Goal: Task Accomplishment & Management: Manage account settings

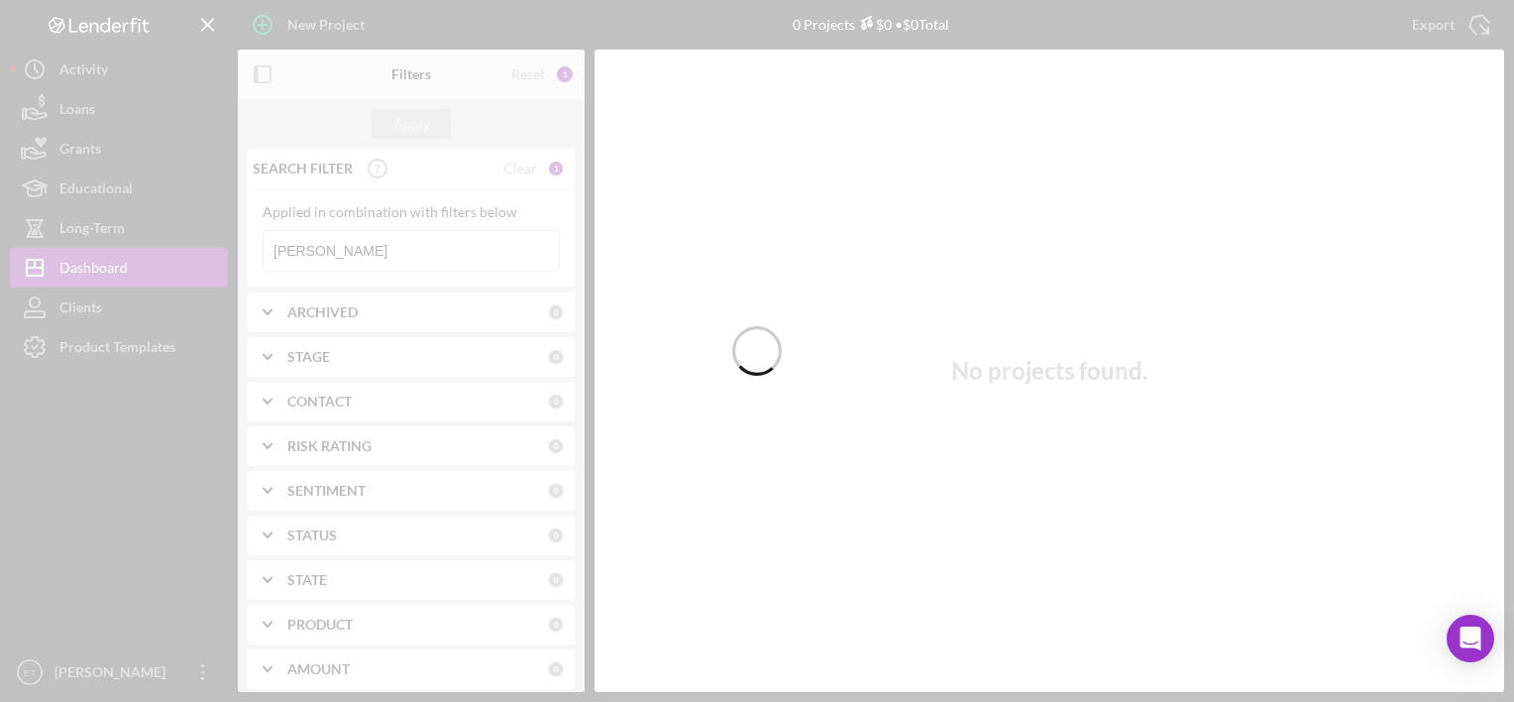
click at [370, 255] on div at bounding box center [757, 351] width 1514 height 702
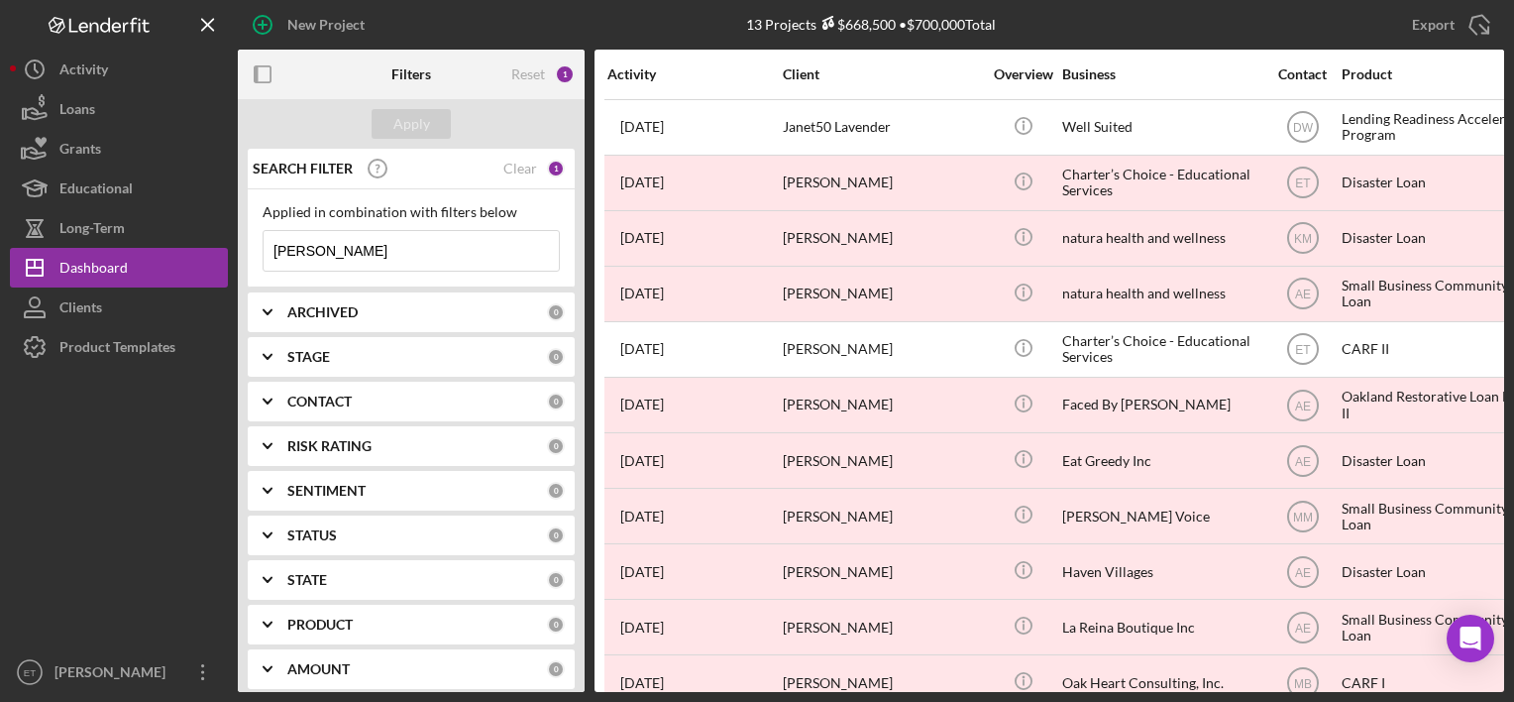
click at [360, 259] on input "[PERSON_NAME]" at bounding box center [411, 251] width 295 height 40
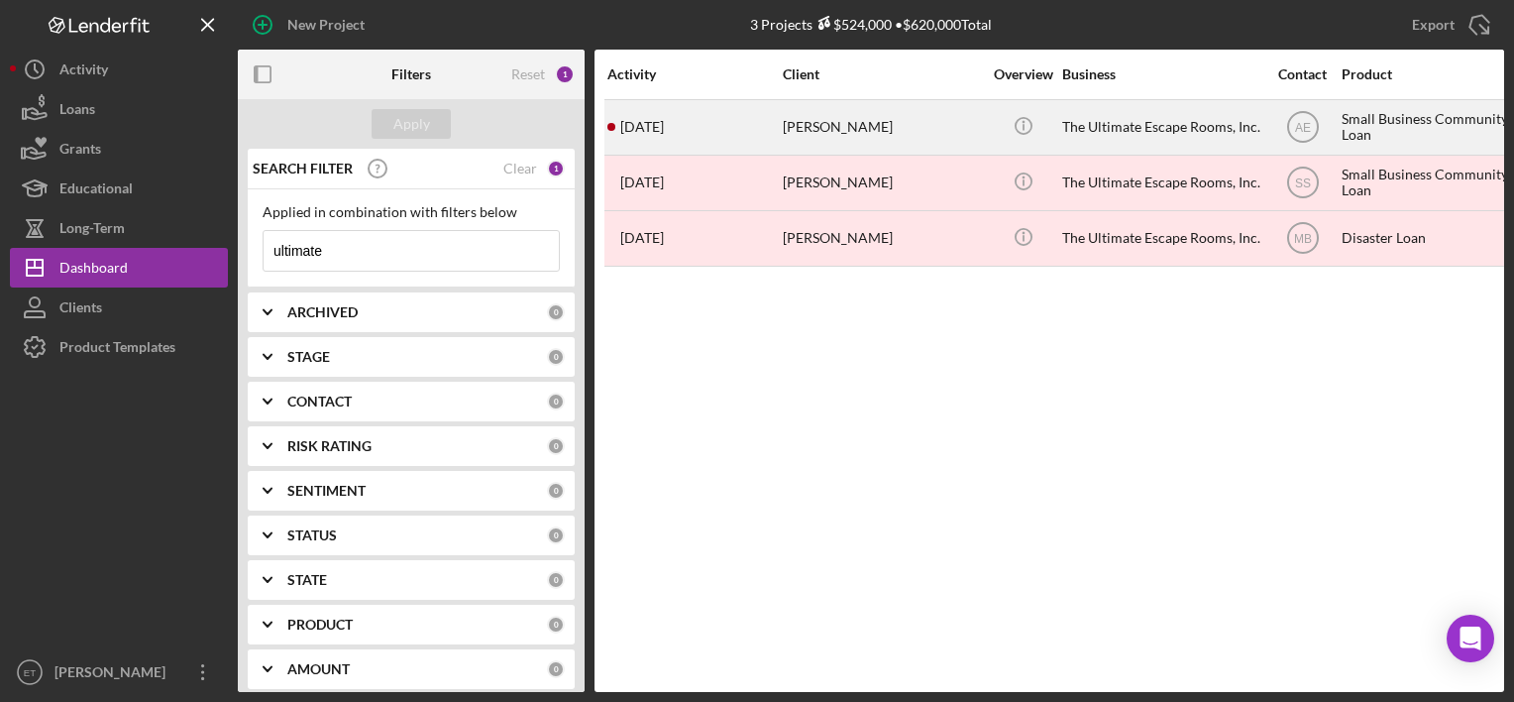
type input "ultimate"
click at [778, 142] on div "[DATE] [PERSON_NAME]" at bounding box center [693, 127] width 173 height 53
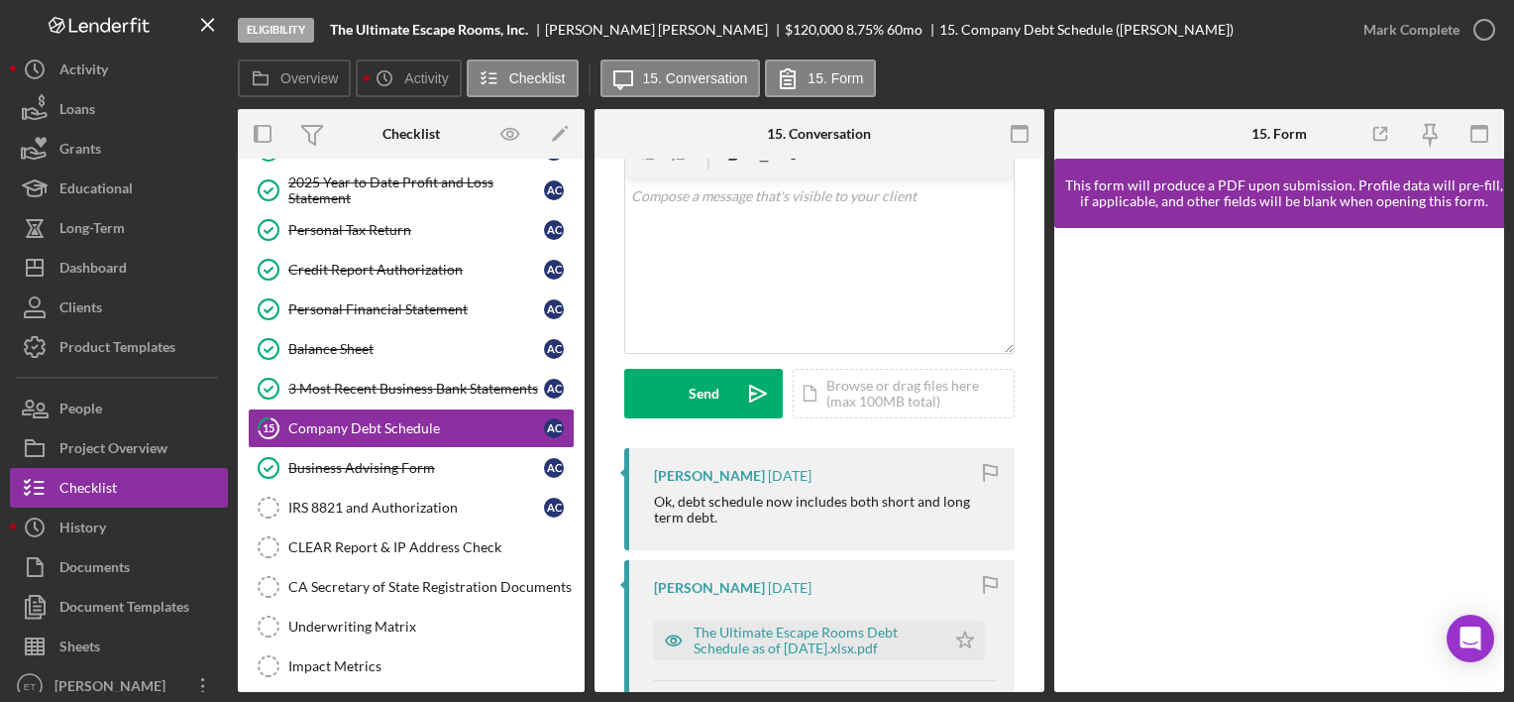
scroll to position [240, 0]
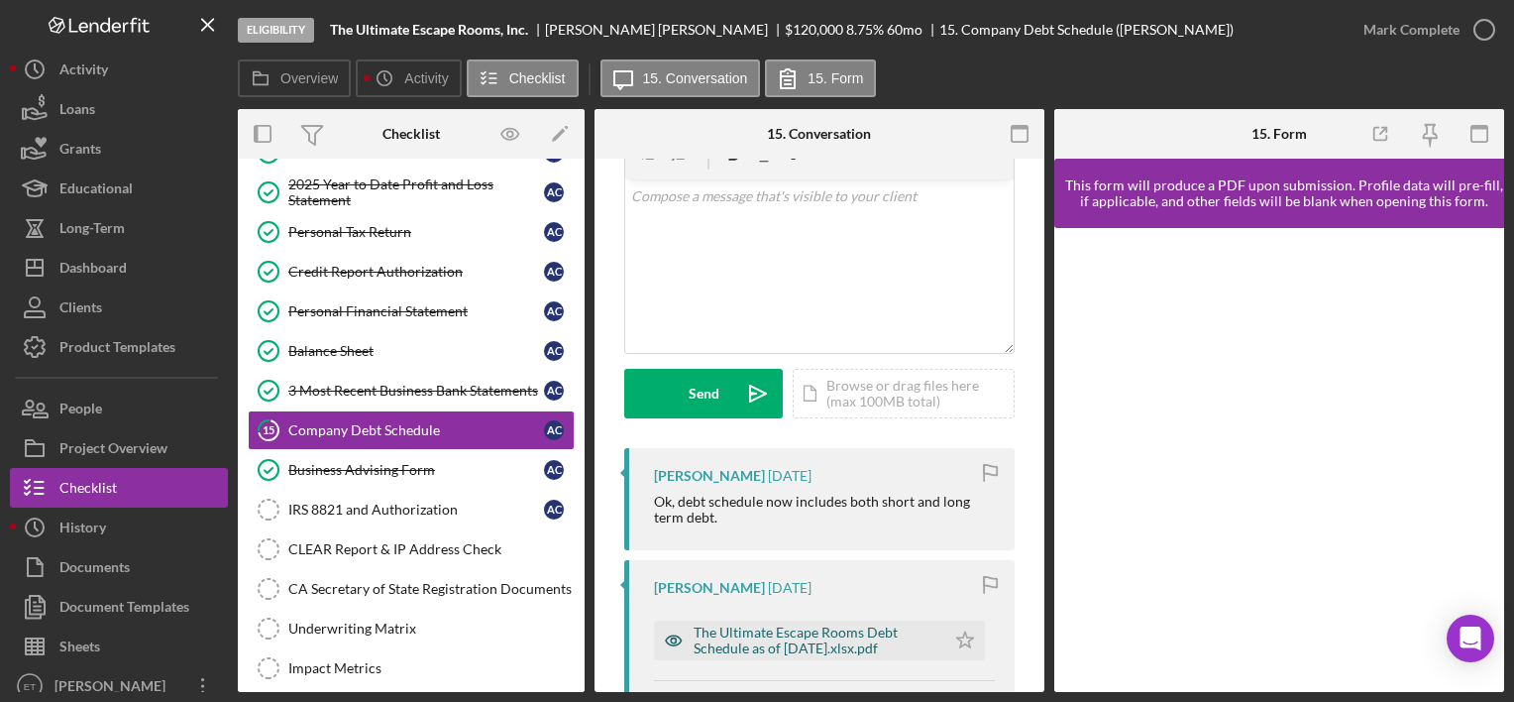
click at [774, 644] on div "The Ultimate Escape Rooms Debt Schedule as of [DATE].xlsx.pdf" at bounding box center [815, 640] width 242 height 32
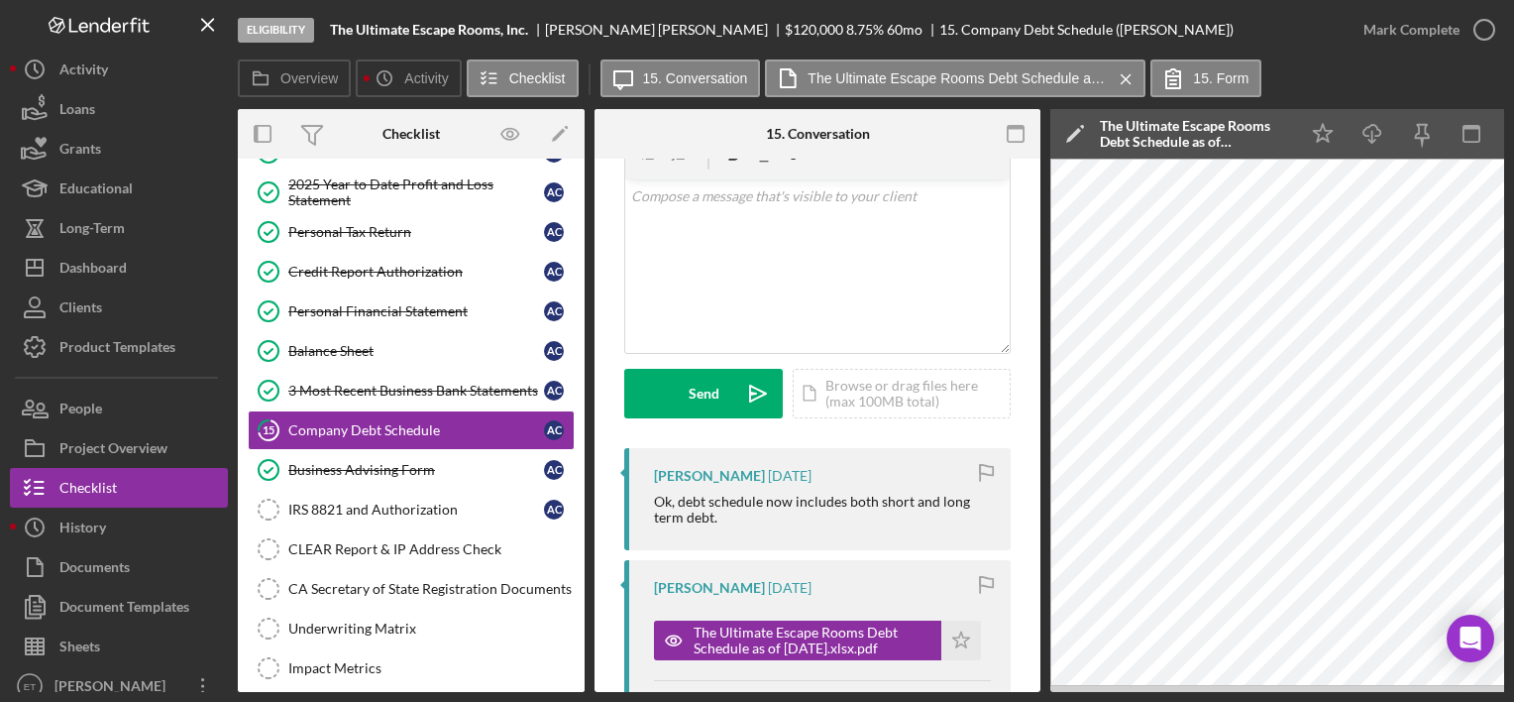
drag, startPoint x: 982, startPoint y: 691, endPoint x: 995, endPoint y: 693, distance: 13.0
click at [995, 693] on div "Eligibility The Ultimate Escape Rooms, Inc. [PERSON_NAME] $120,000 $24,000 8.75…" at bounding box center [757, 351] width 1514 height 702
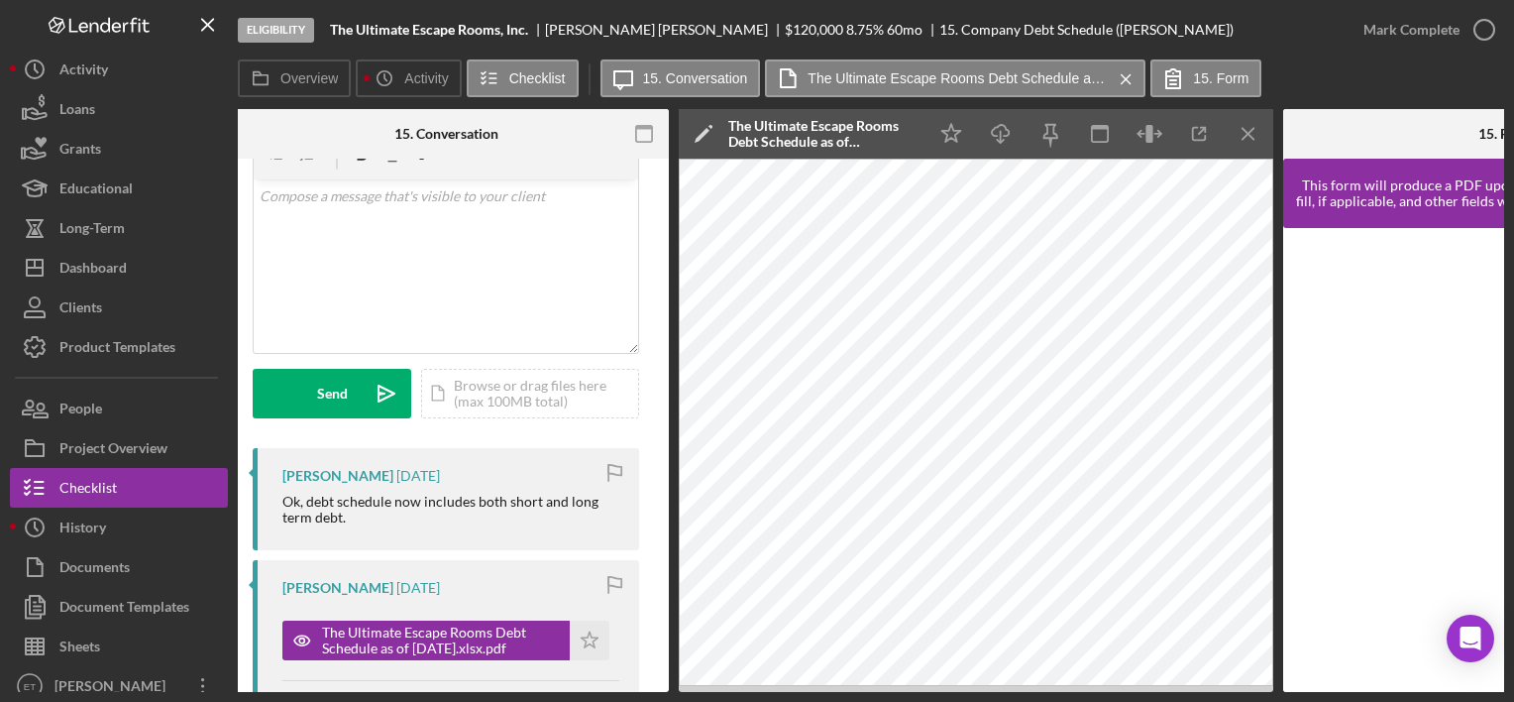
scroll to position [0, 384]
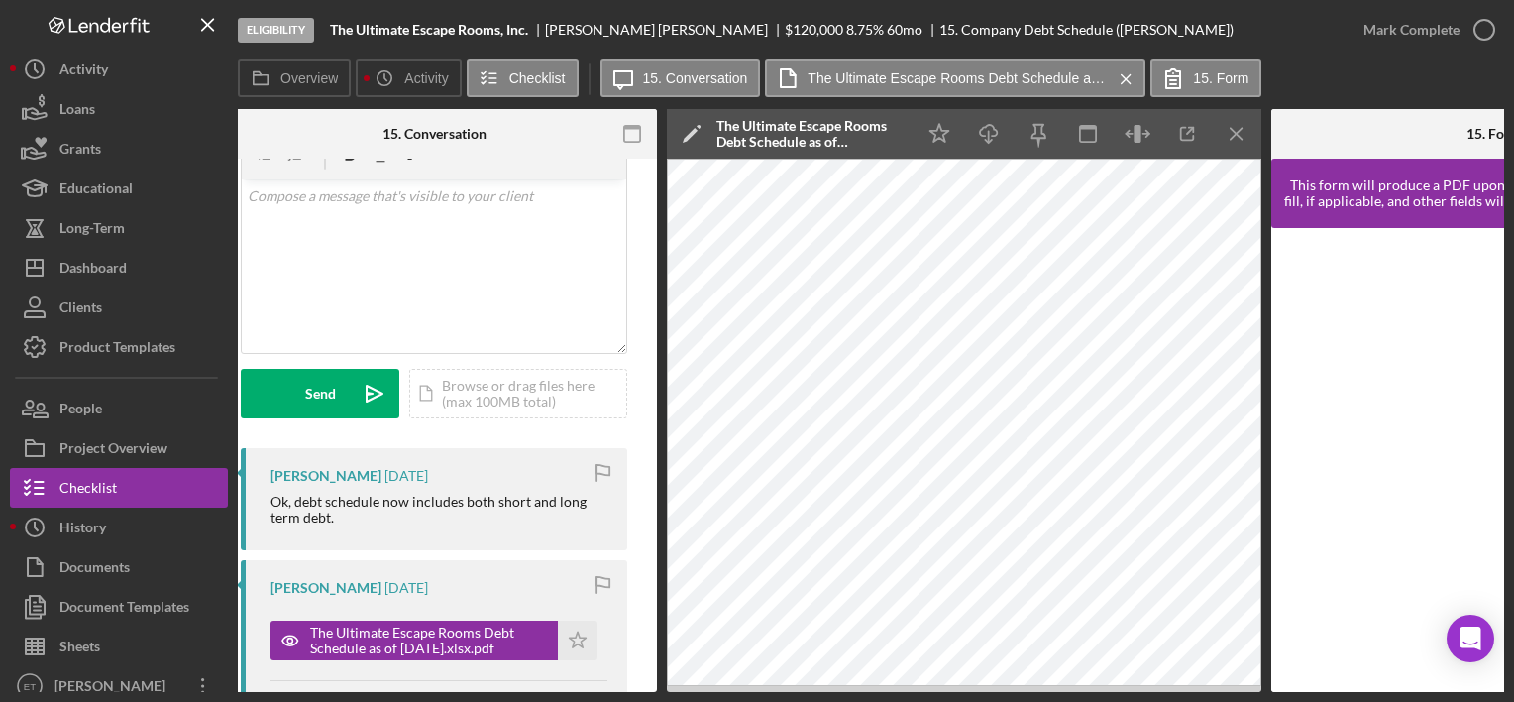
click at [1110, 690] on div "Eligibility The Ultimate Escape Rooms, Inc. [PERSON_NAME] $120,000 $24,000 8.75…" at bounding box center [757, 351] width 1514 height 702
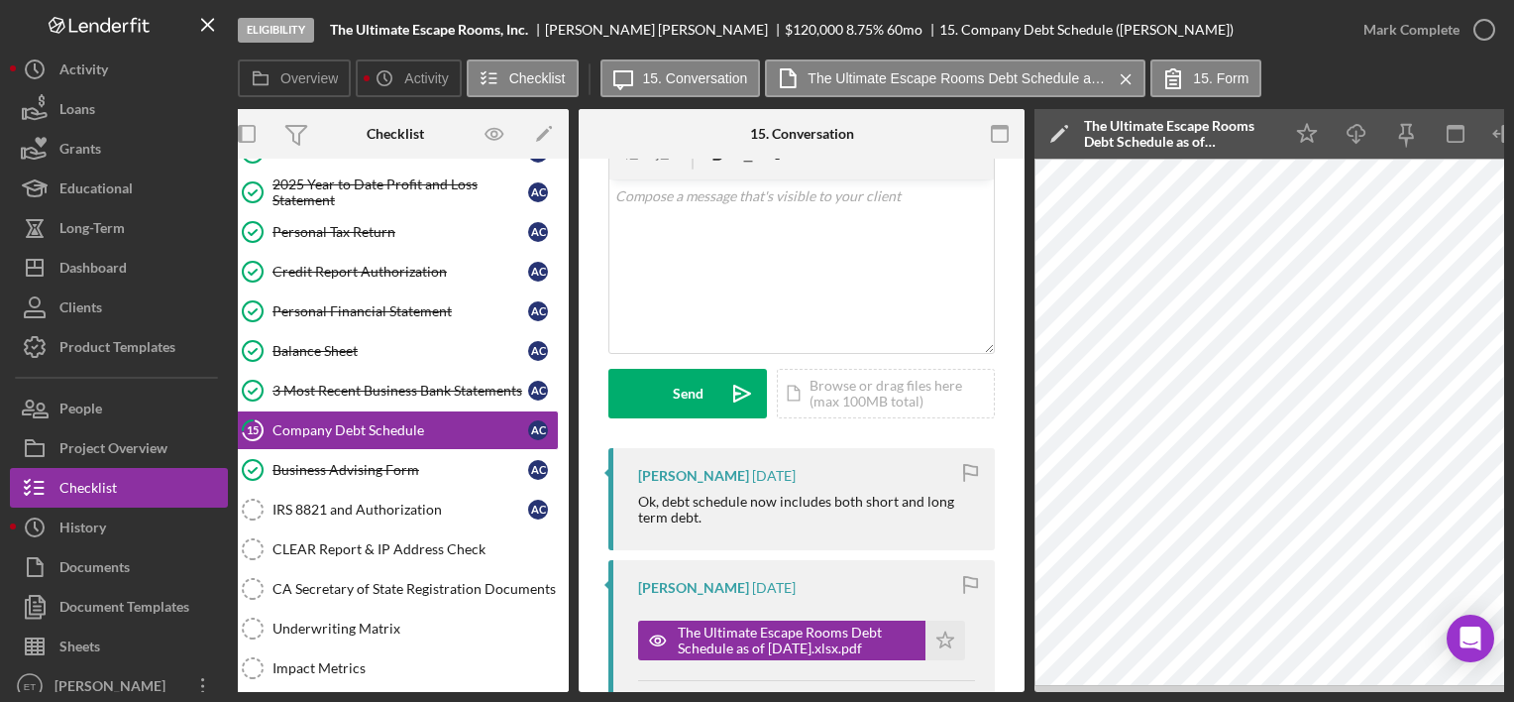
scroll to position [0, 0]
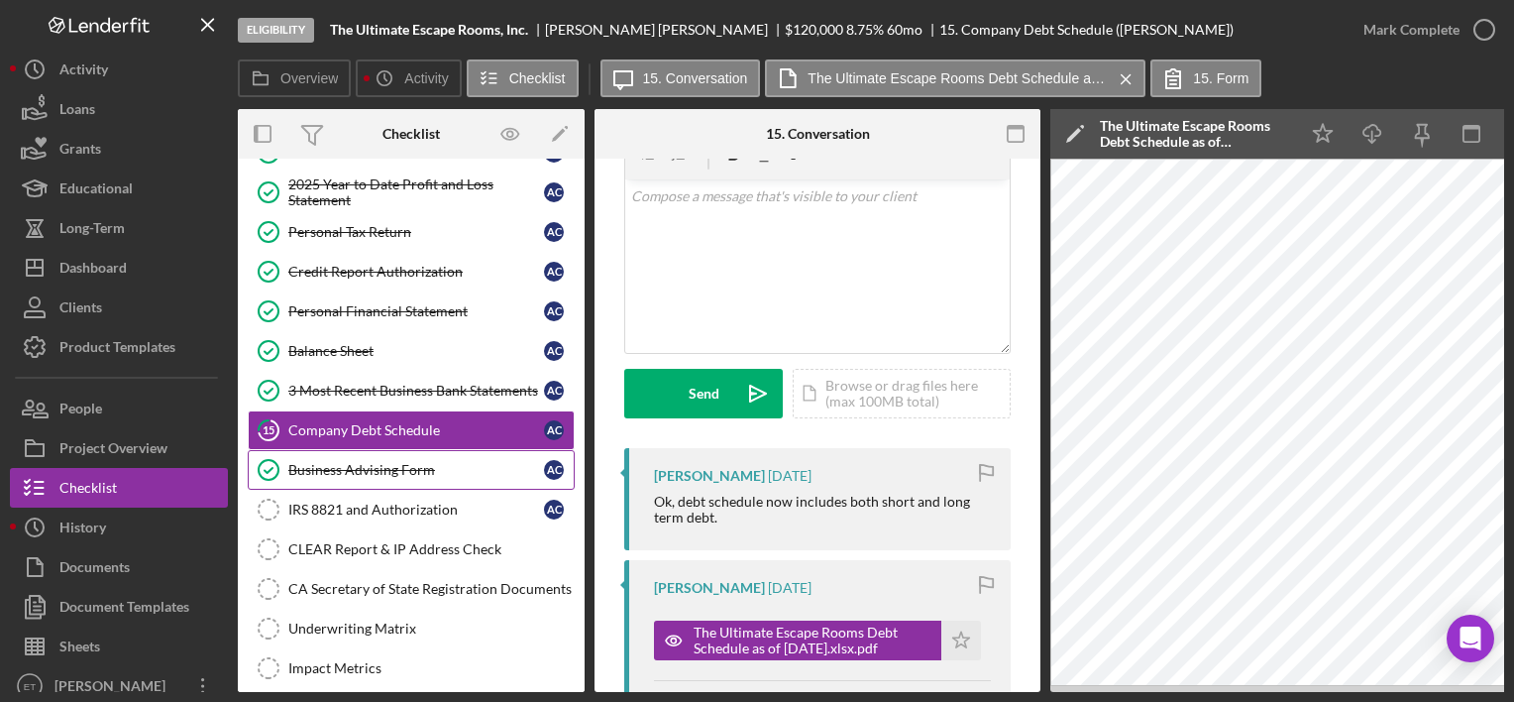
click at [431, 480] on link "Business Advising Form Business Advising Form A C" at bounding box center [411, 470] width 327 height 40
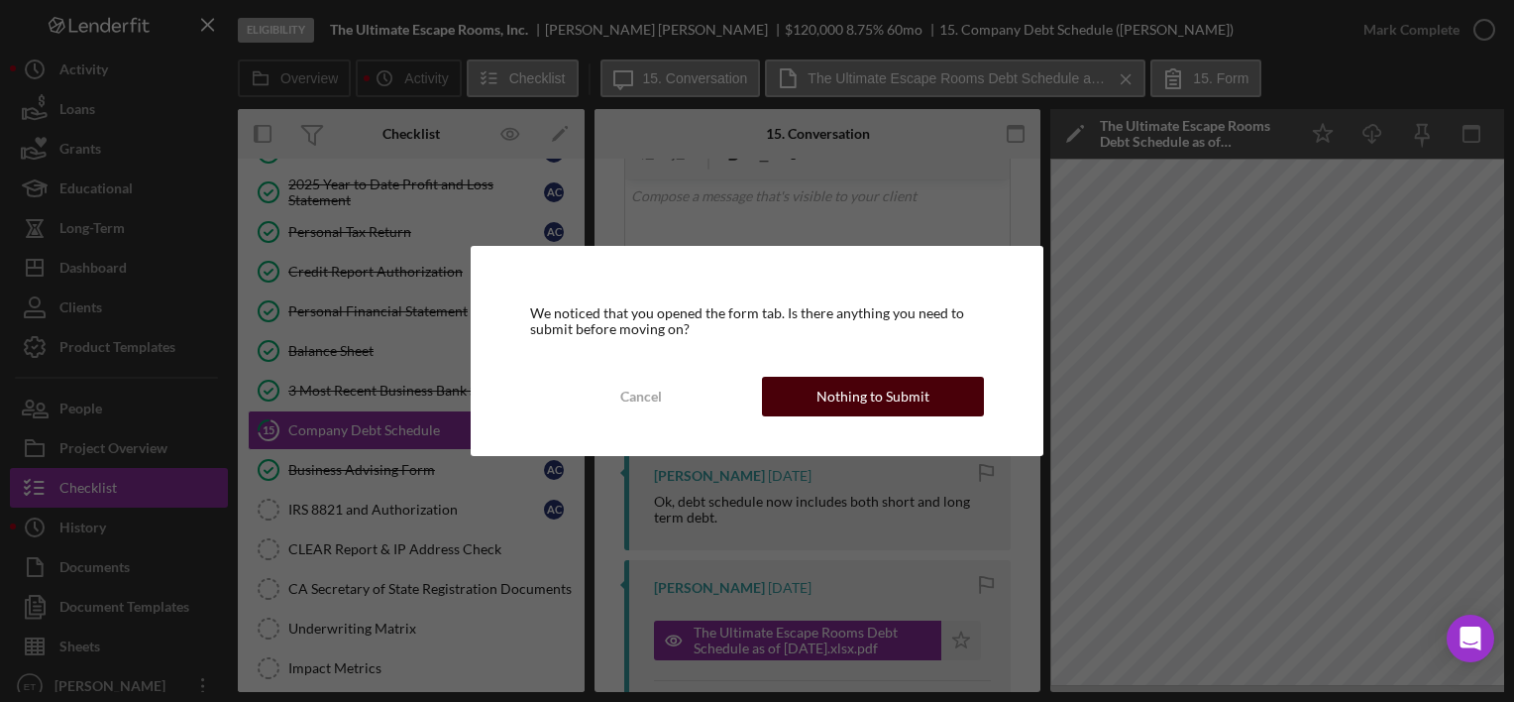
click at [938, 400] on button "Nothing to Submit" at bounding box center [873, 397] width 222 height 40
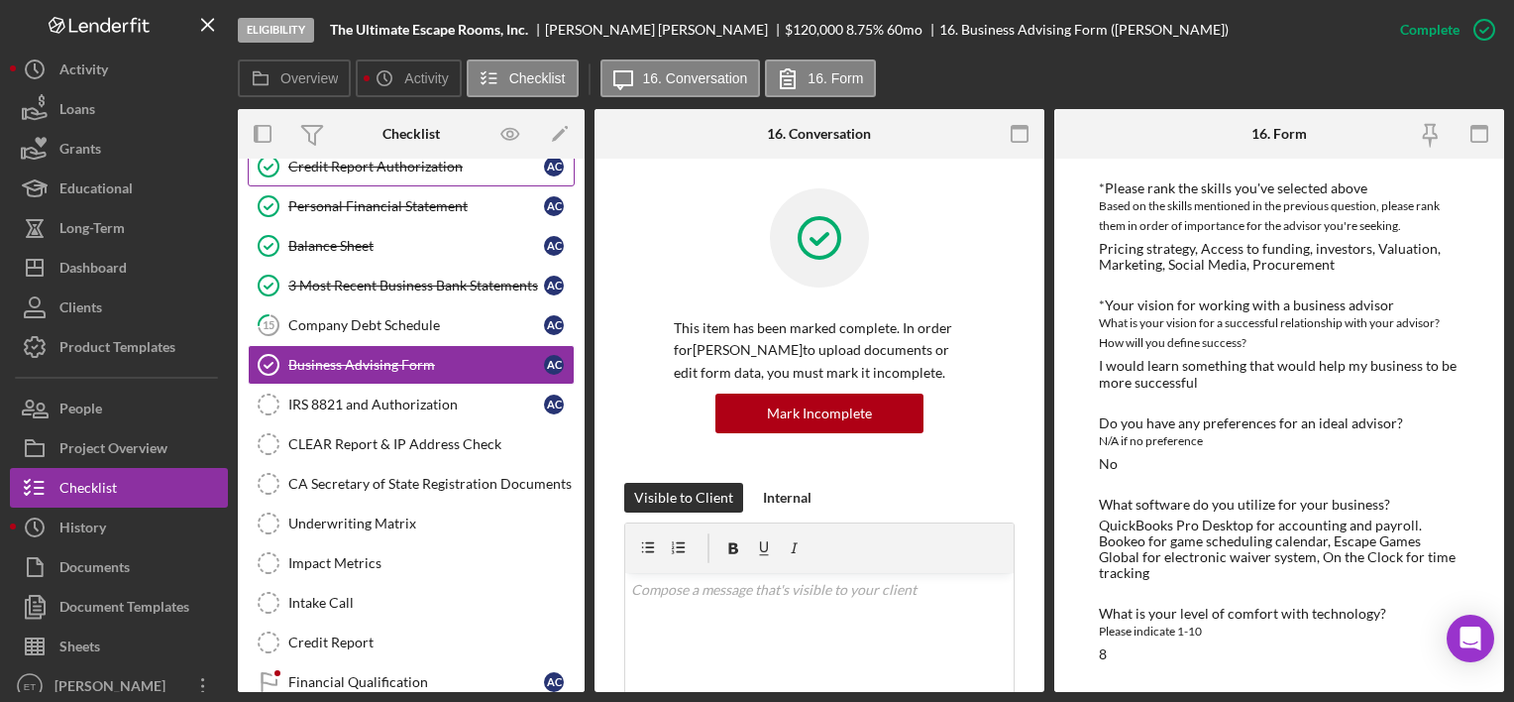
scroll to position [141, 0]
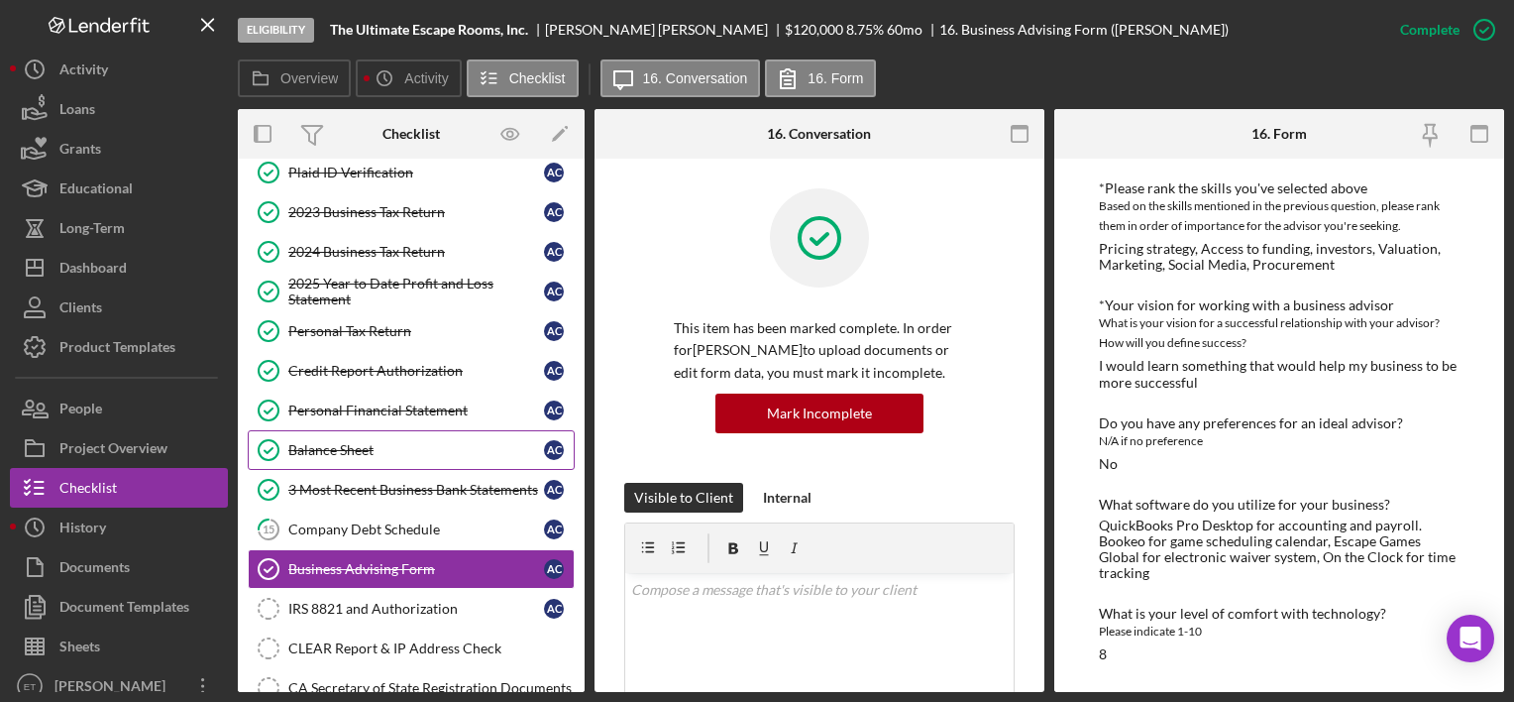
click at [345, 452] on div "Balance Sheet" at bounding box center [416, 450] width 256 height 16
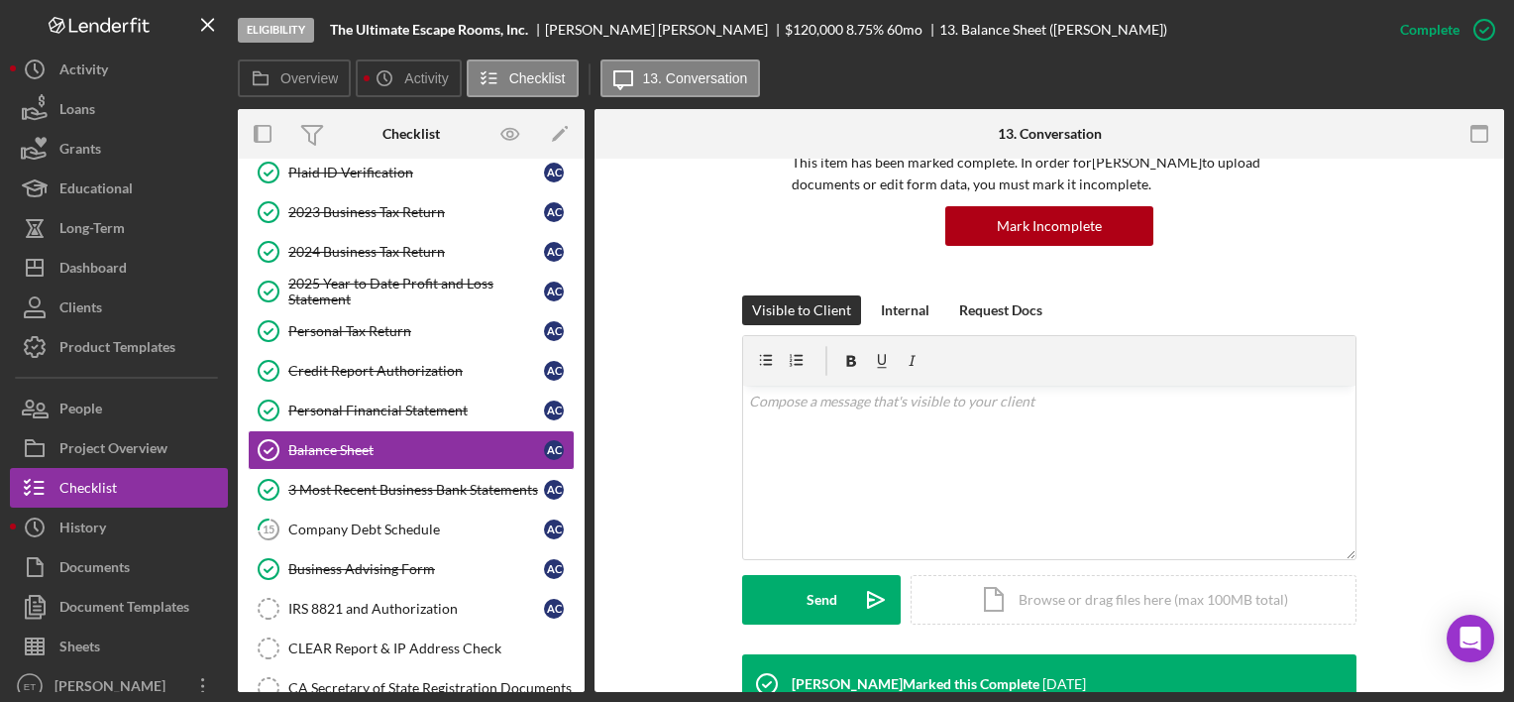
scroll to position [595, 0]
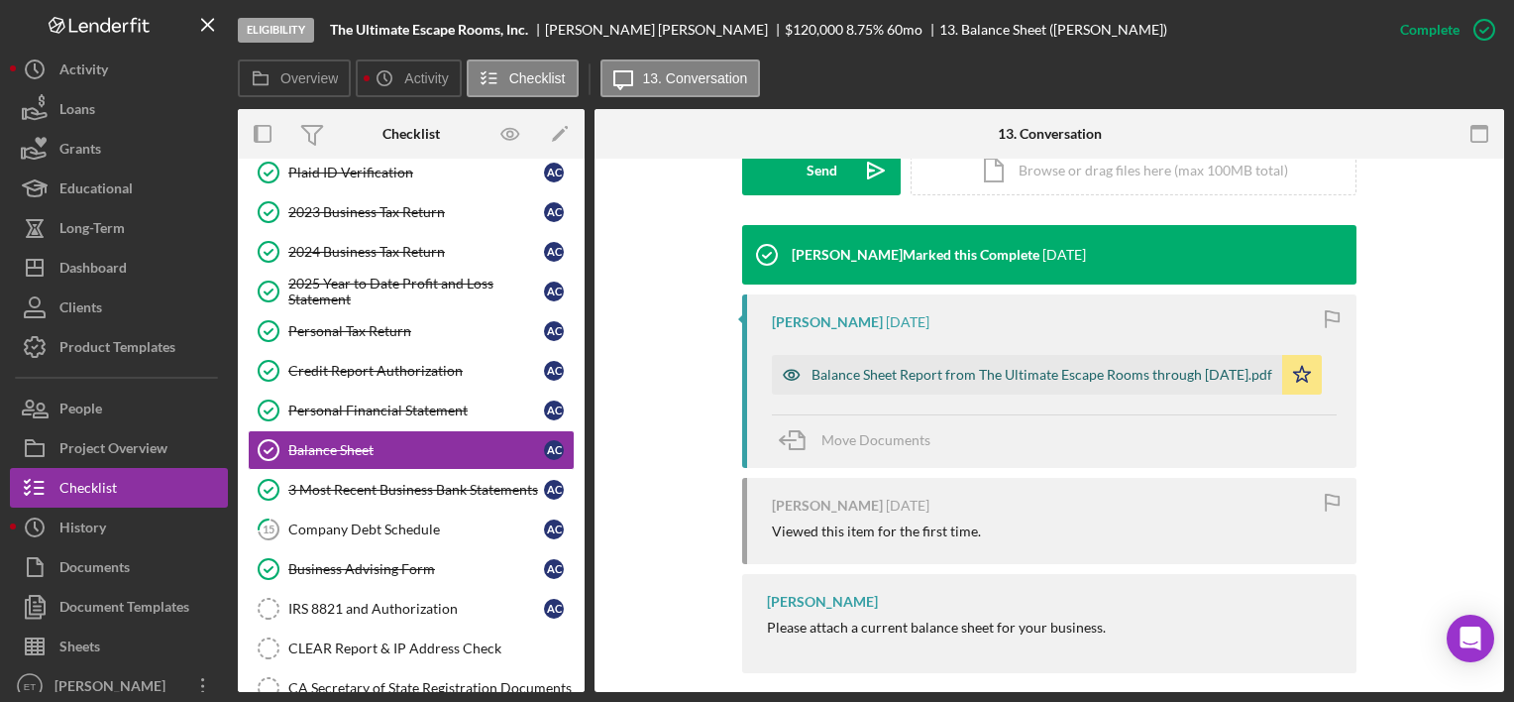
click at [850, 374] on div "Balance Sheet Report from The Ultimate Escape Rooms through [DATE].pdf" at bounding box center [1042, 375] width 461 height 16
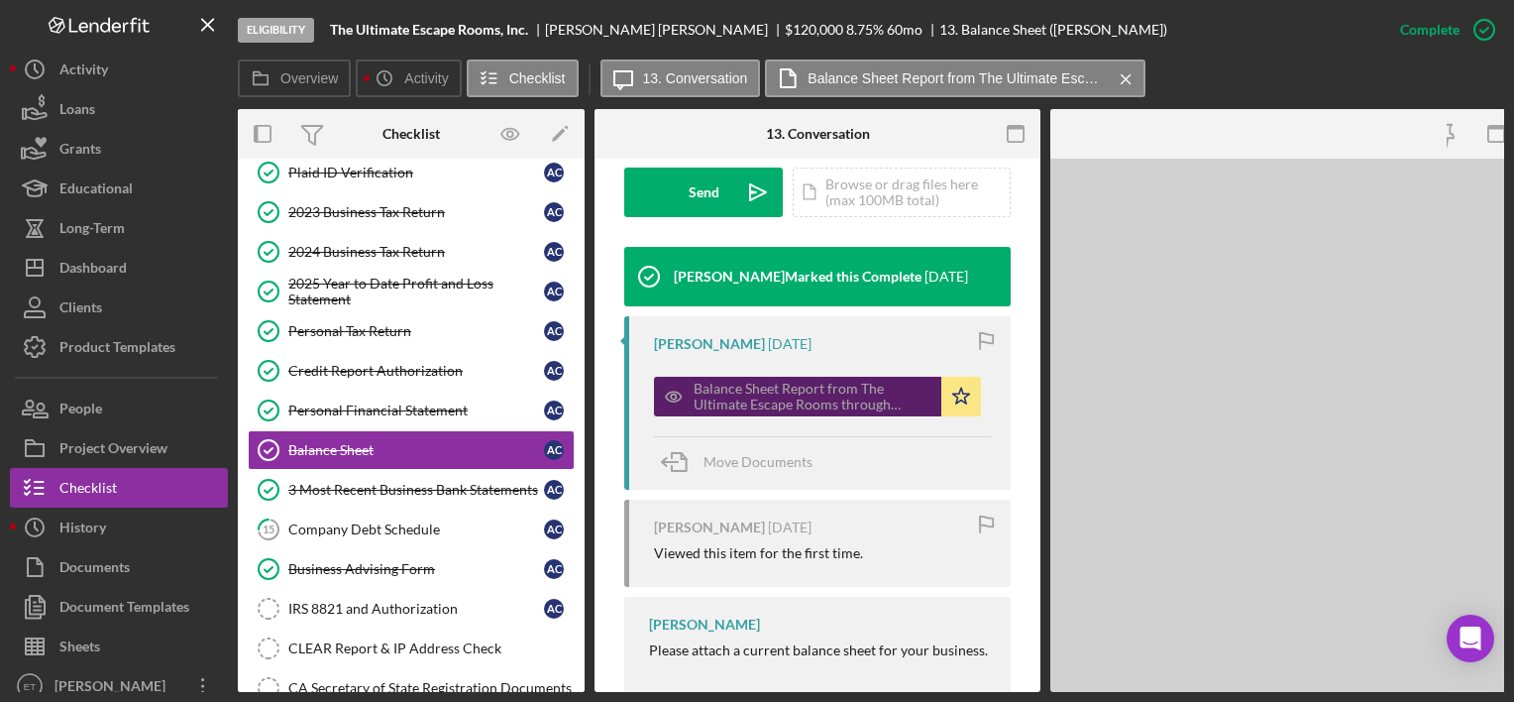
scroll to position [616, 0]
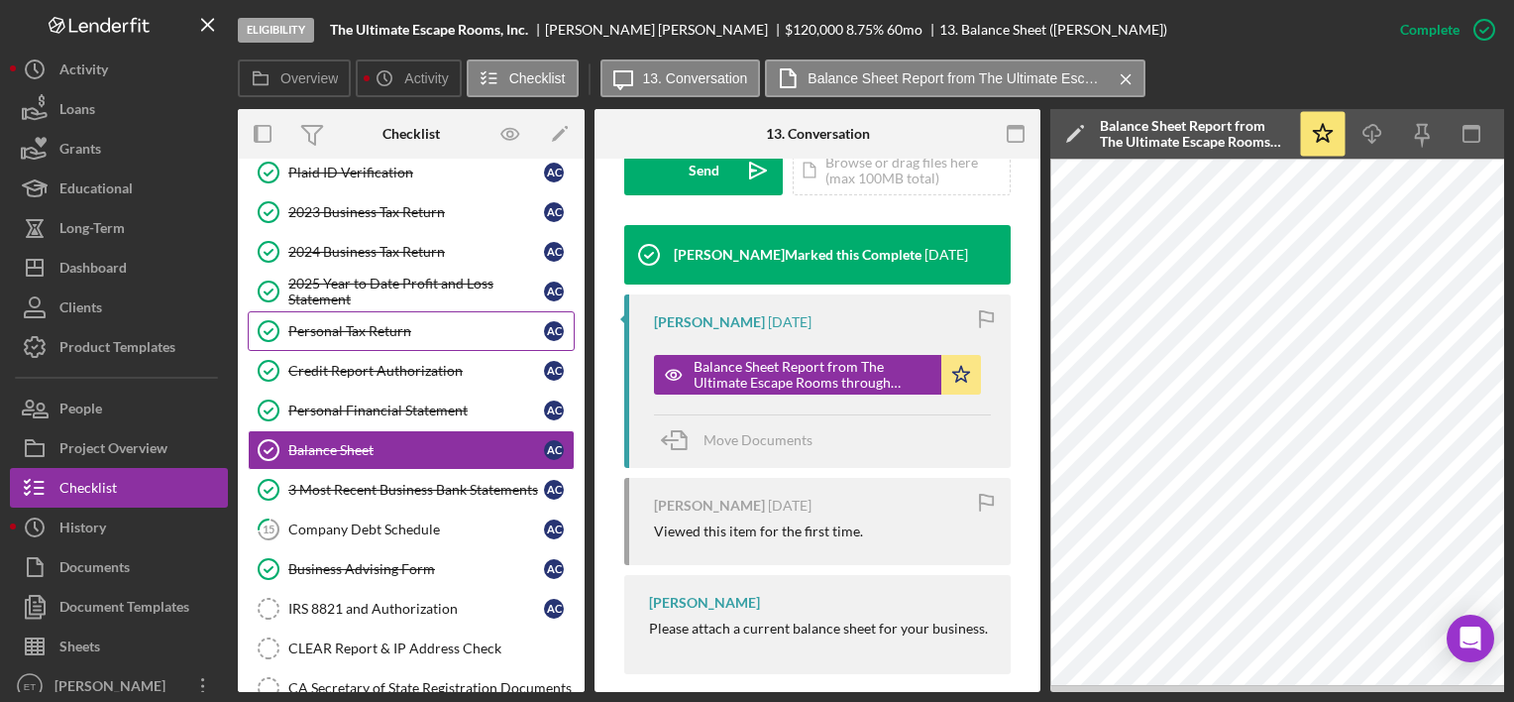
click at [404, 323] on div "Personal Tax Return" at bounding box center [416, 331] width 256 height 16
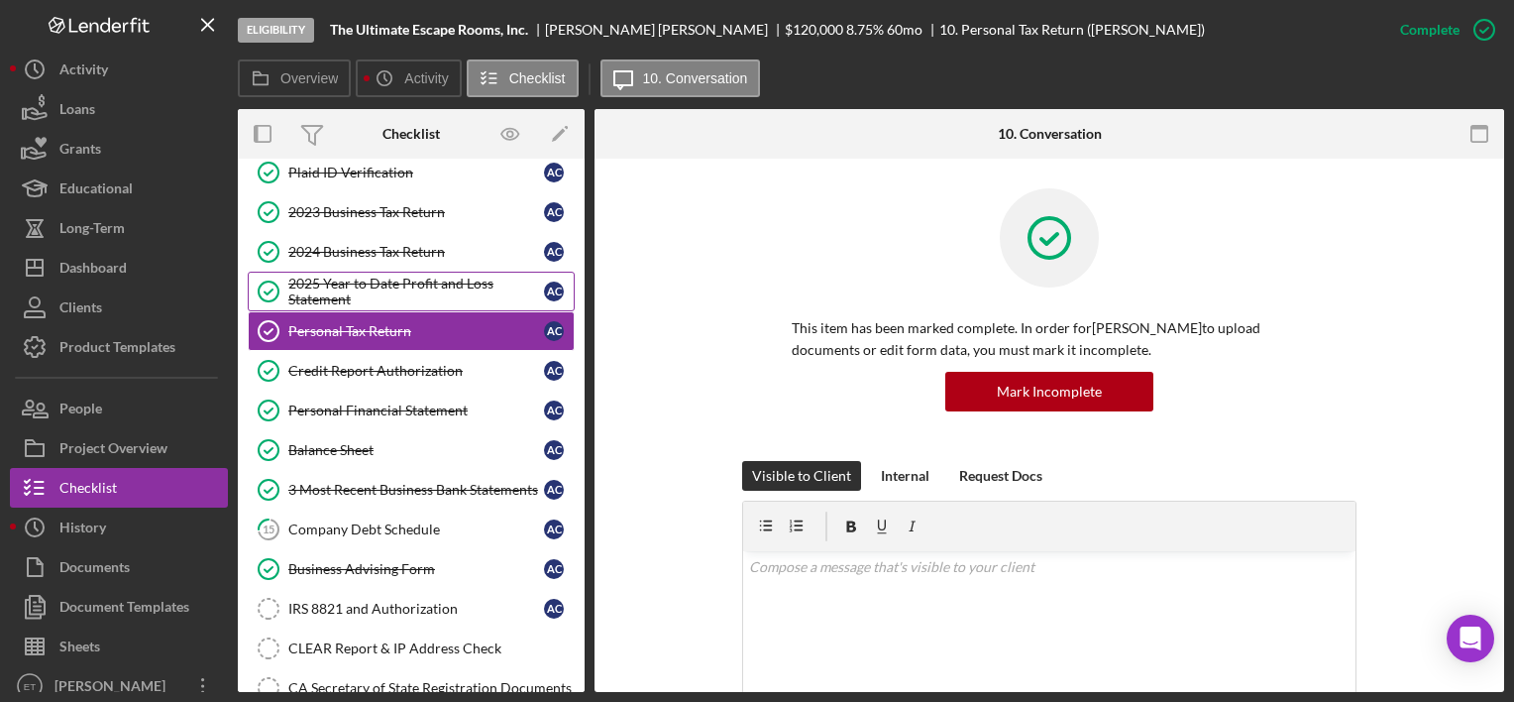
click at [456, 275] on div "2025 Year to Date Profit and Loss Statement" at bounding box center [416, 291] width 256 height 32
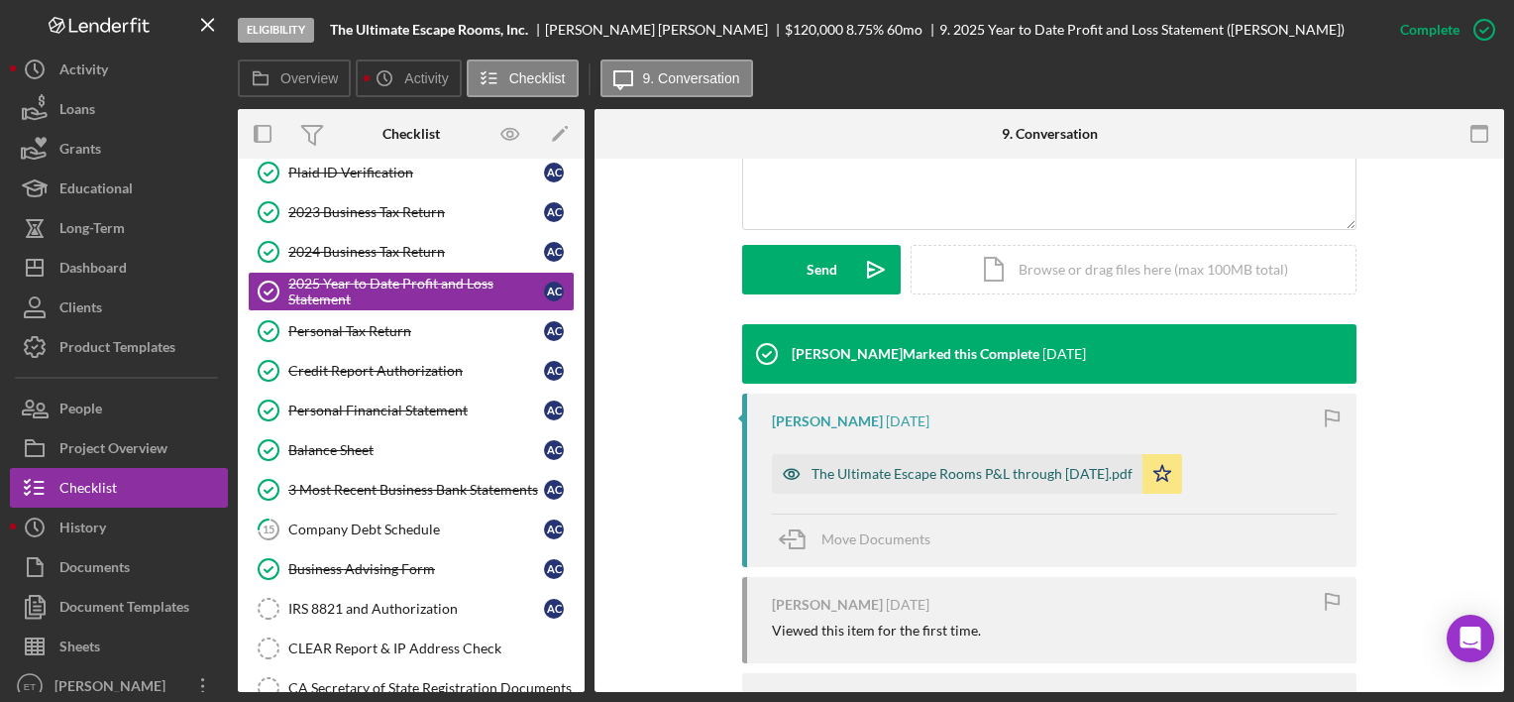
click at [824, 474] on div "The Ultimate Escape Rooms P&L through [DATE].pdf" at bounding box center [972, 474] width 321 height 16
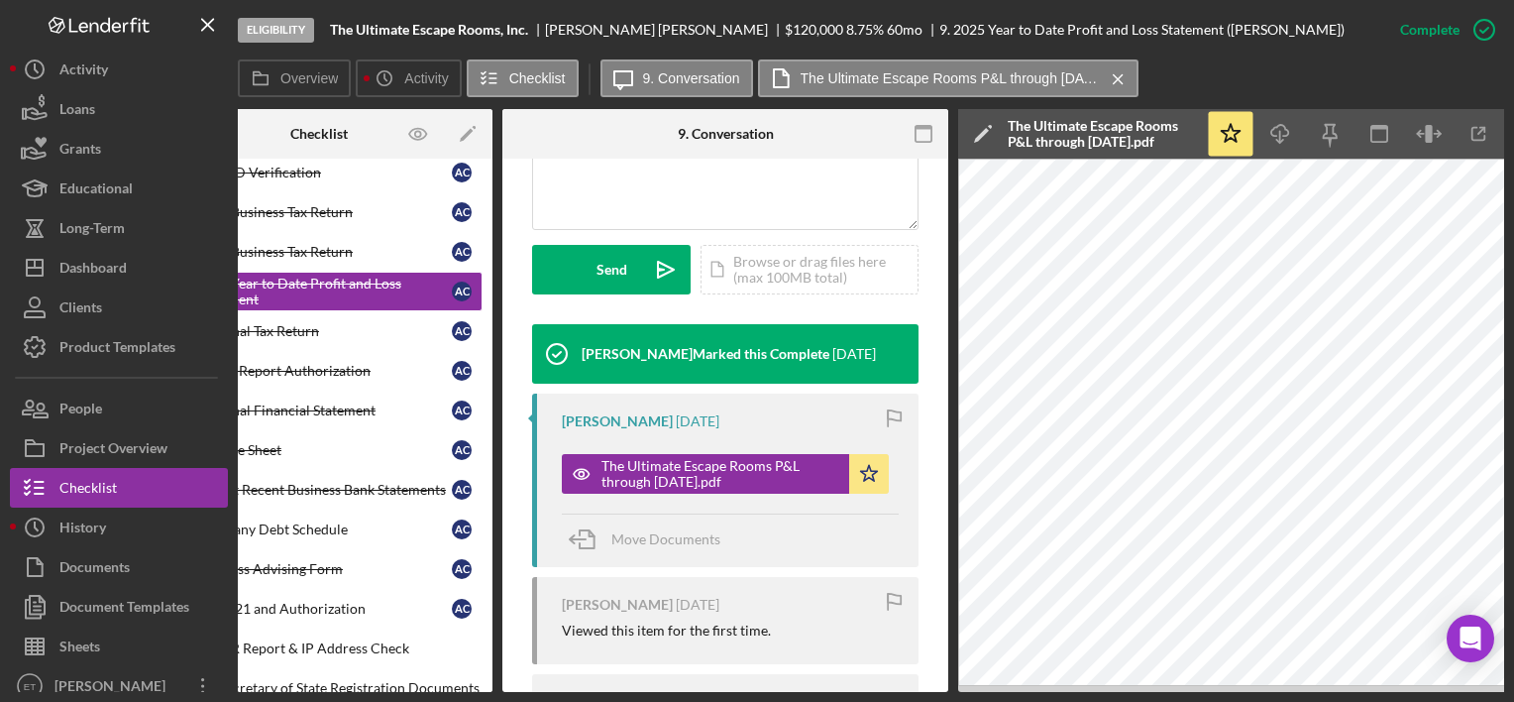
scroll to position [0, 98]
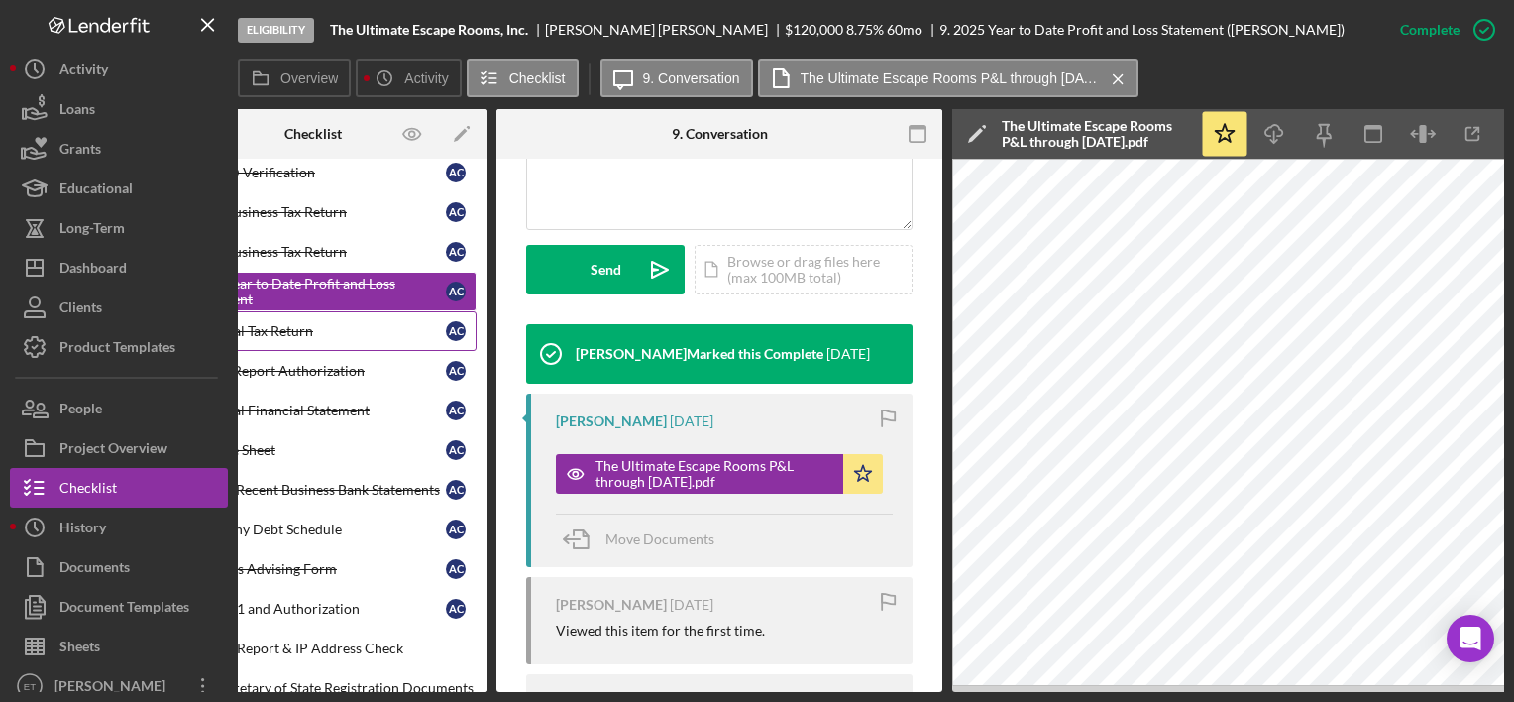
click at [341, 331] on div "Personal Tax Return" at bounding box center [318, 331] width 256 height 16
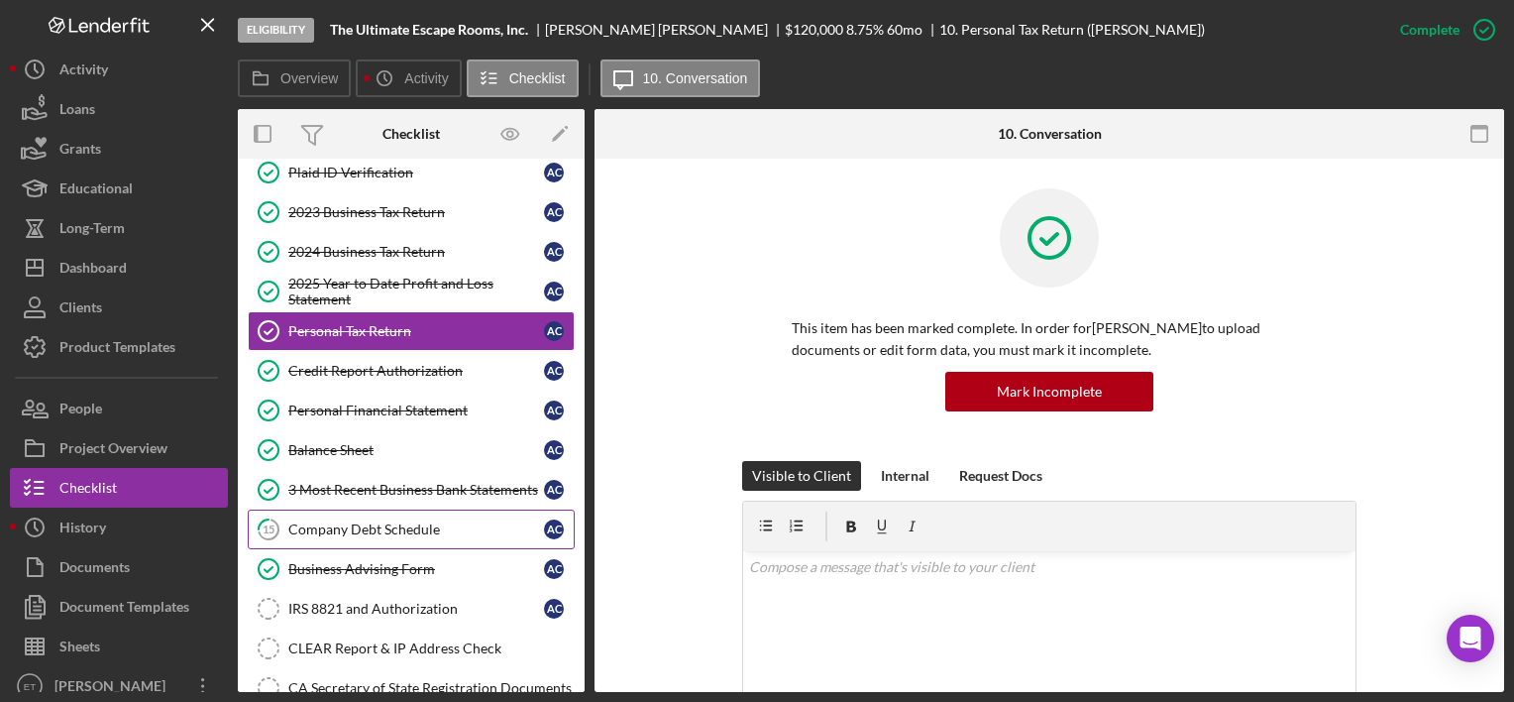
click at [428, 521] on div "Company Debt Schedule" at bounding box center [416, 529] width 256 height 16
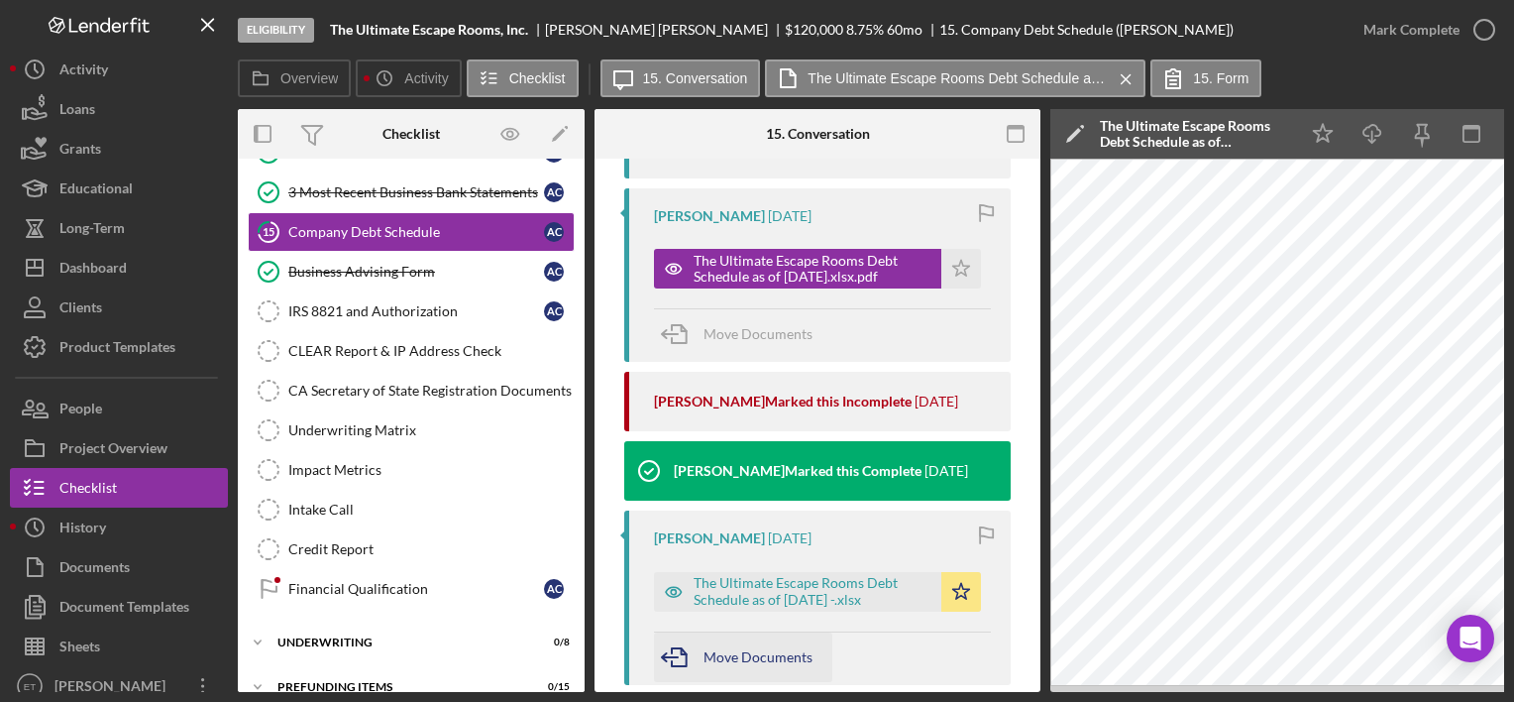
scroll to position [595, 0]
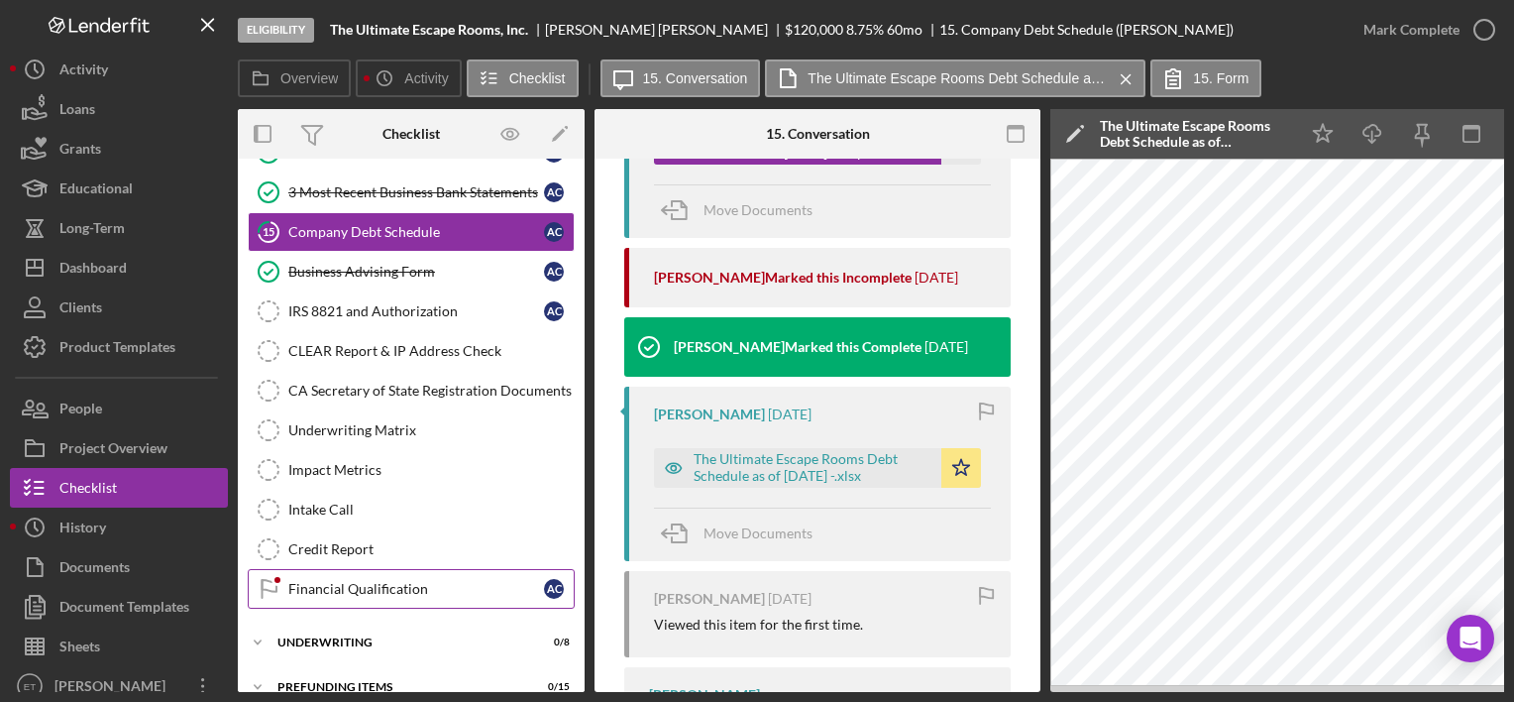
drag, startPoint x: 379, startPoint y: 584, endPoint x: 399, endPoint y: 584, distance: 20.8
click at [379, 584] on div "Financial Qualification" at bounding box center [416, 589] width 256 height 16
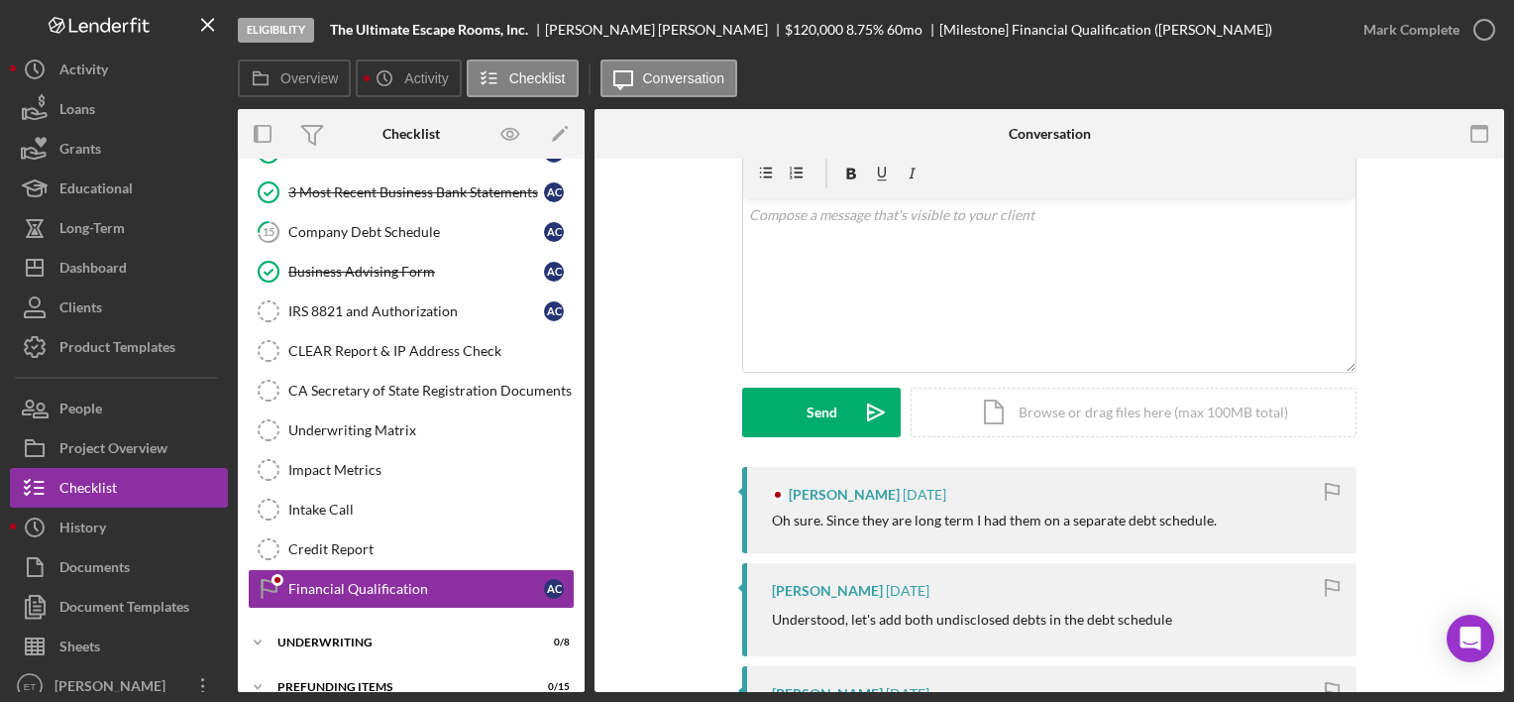
scroll to position [198, 0]
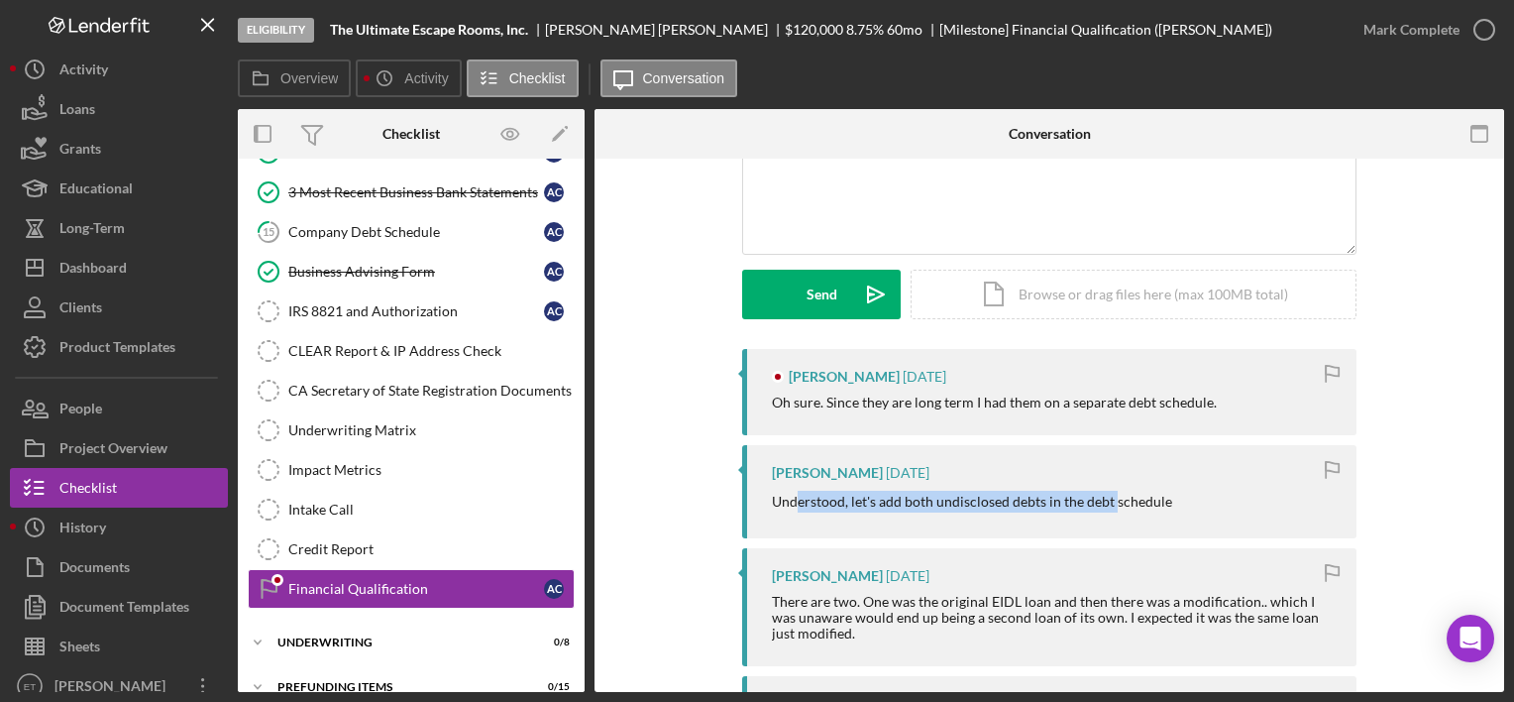
drag, startPoint x: 1091, startPoint y: 498, endPoint x: 793, endPoint y: 495, distance: 298.3
click at [793, 495] on p "Understood, let's add both undisclosed debts in the debt schedule" at bounding box center [972, 502] width 400 height 22
drag, startPoint x: 801, startPoint y: 501, endPoint x: 1175, endPoint y: 497, distance: 374.6
click at [1175, 497] on div "Understood, let's add both undisclosed debts in the debt schedule" at bounding box center [1054, 502] width 565 height 22
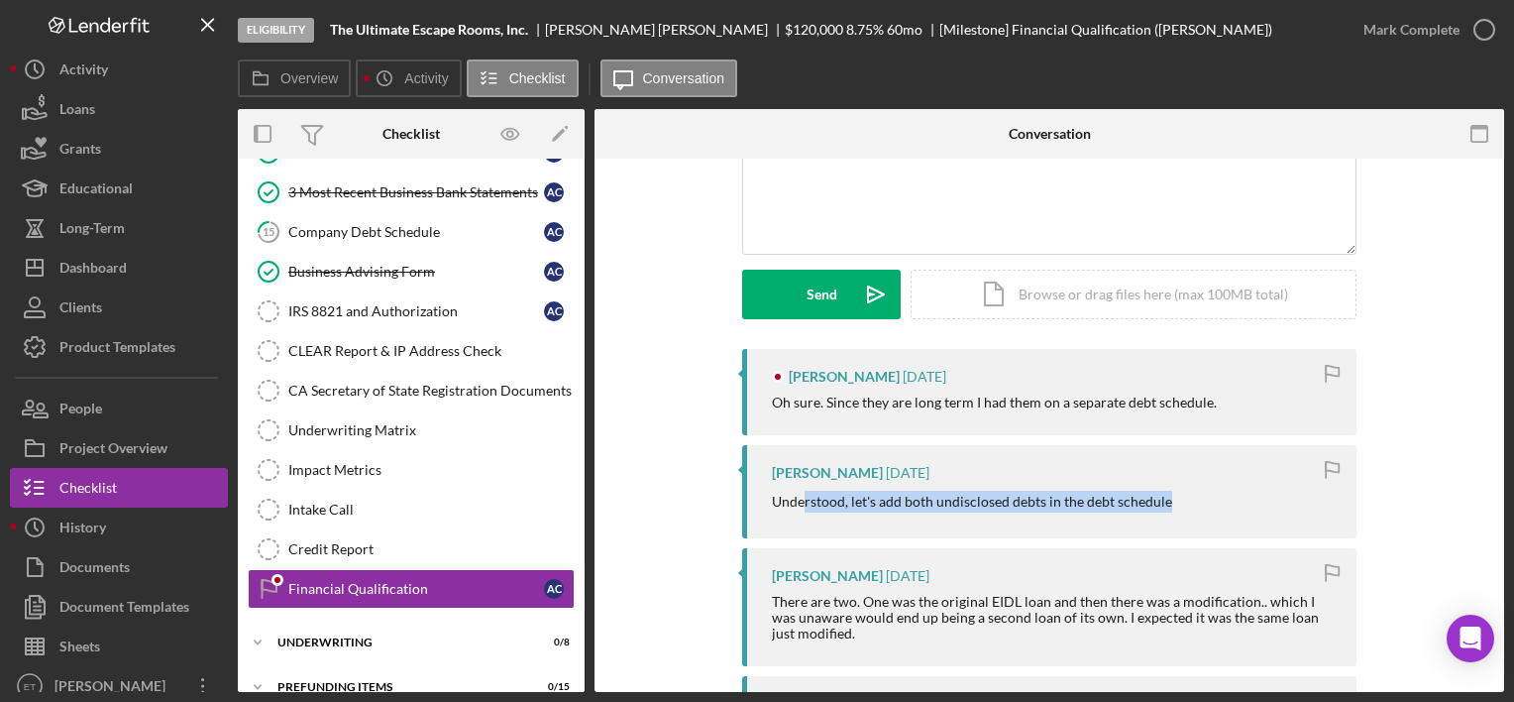
click at [1175, 497] on div "Understood, let's add both undisclosed debts in the debt schedule" at bounding box center [1054, 502] width 565 height 22
drag, startPoint x: 1147, startPoint y: 501, endPoint x: 786, endPoint y: 494, distance: 360.8
click at [786, 494] on p "Understood, let's add both undisclosed debts in the debt schedule" at bounding box center [972, 502] width 400 height 22
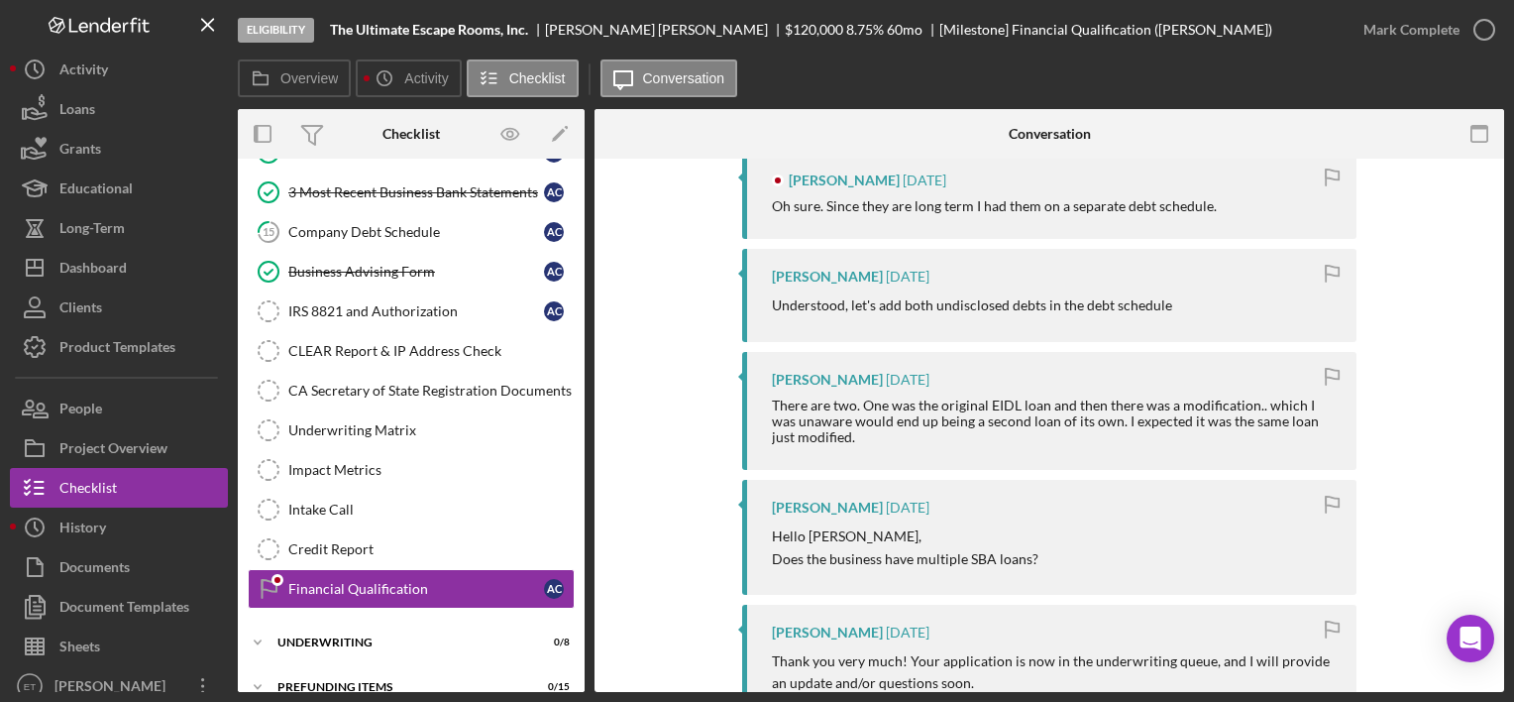
scroll to position [396, 0]
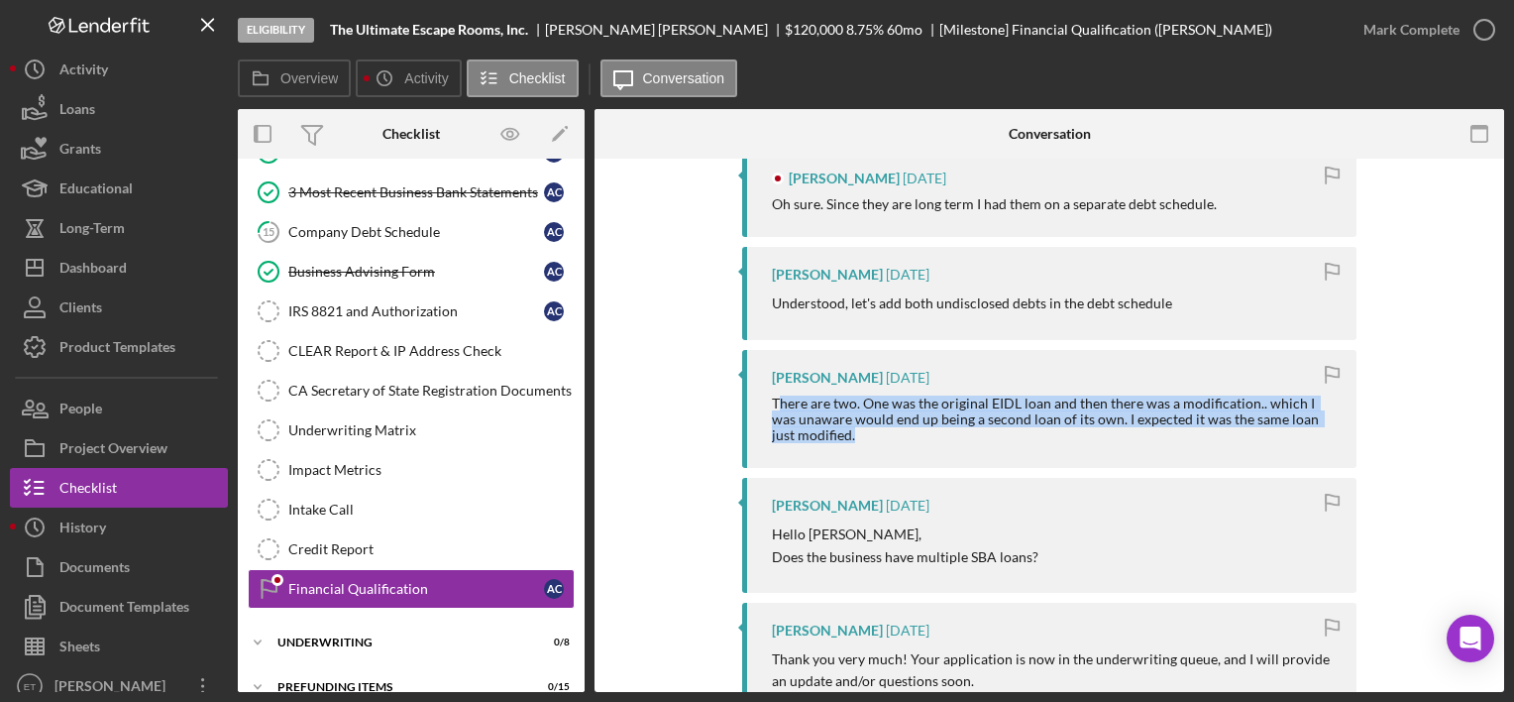
drag, startPoint x: 781, startPoint y: 392, endPoint x: 863, endPoint y: 445, distance: 97.6
click at [863, 445] on div "[PERSON_NAME] [DATE] There are two. One was the original EIDL loan and then the…" at bounding box center [1049, 409] width 614 height 118
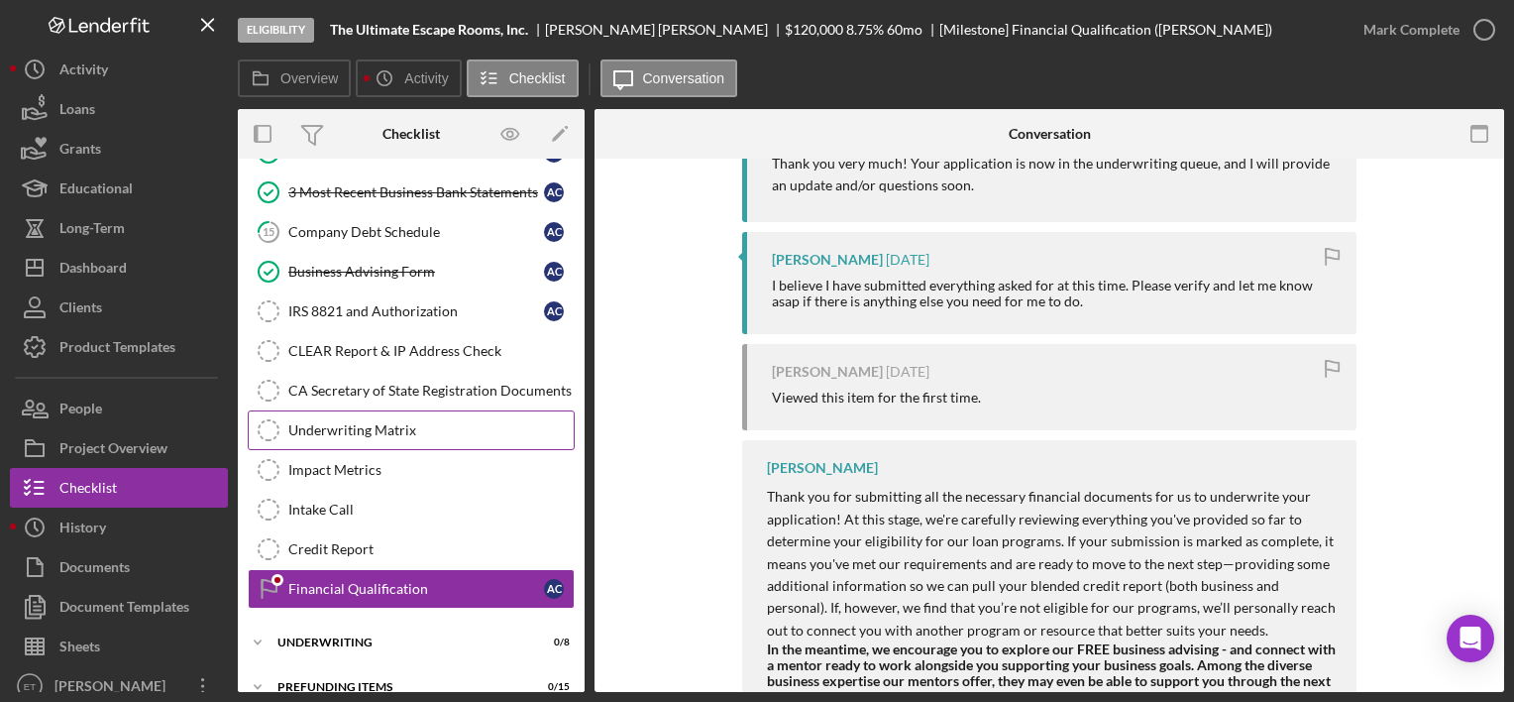
scroll to position [240, 0]
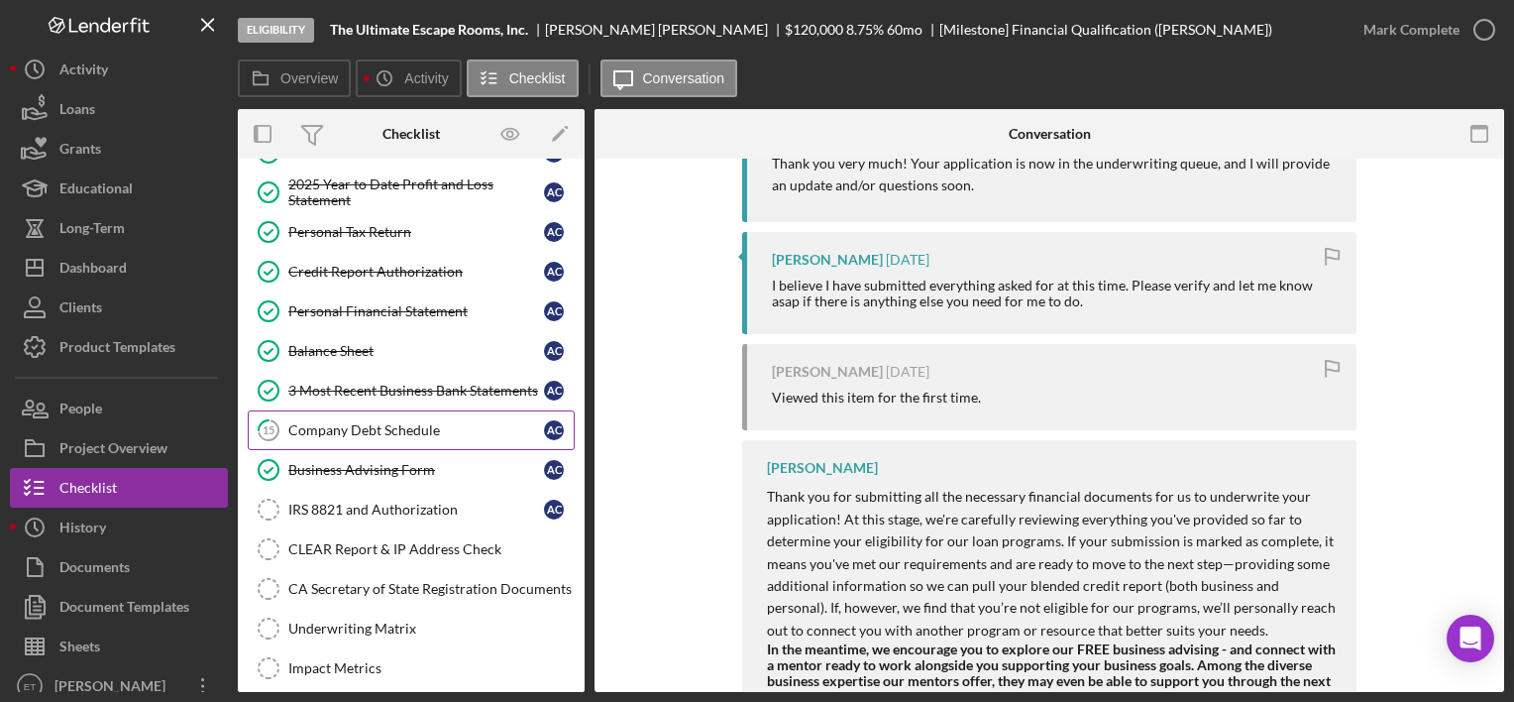
click at [366, 432] on div "Company Debt Schedule" at bounding box center [416, 430] width 256 height 16
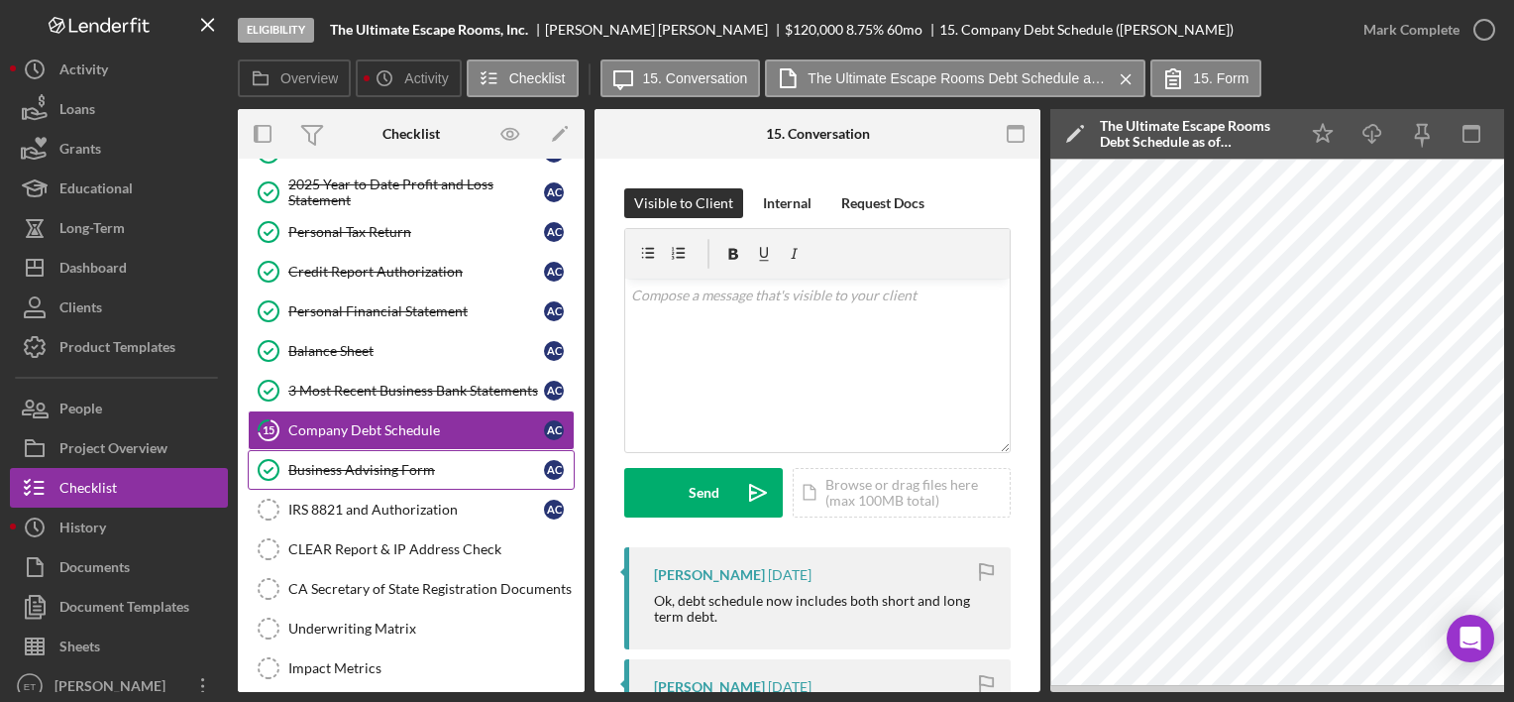
click at [369, 476] on link "Business Advising Form Business Advising Form A C" at bounding box center [411, 470] width 327 height 40
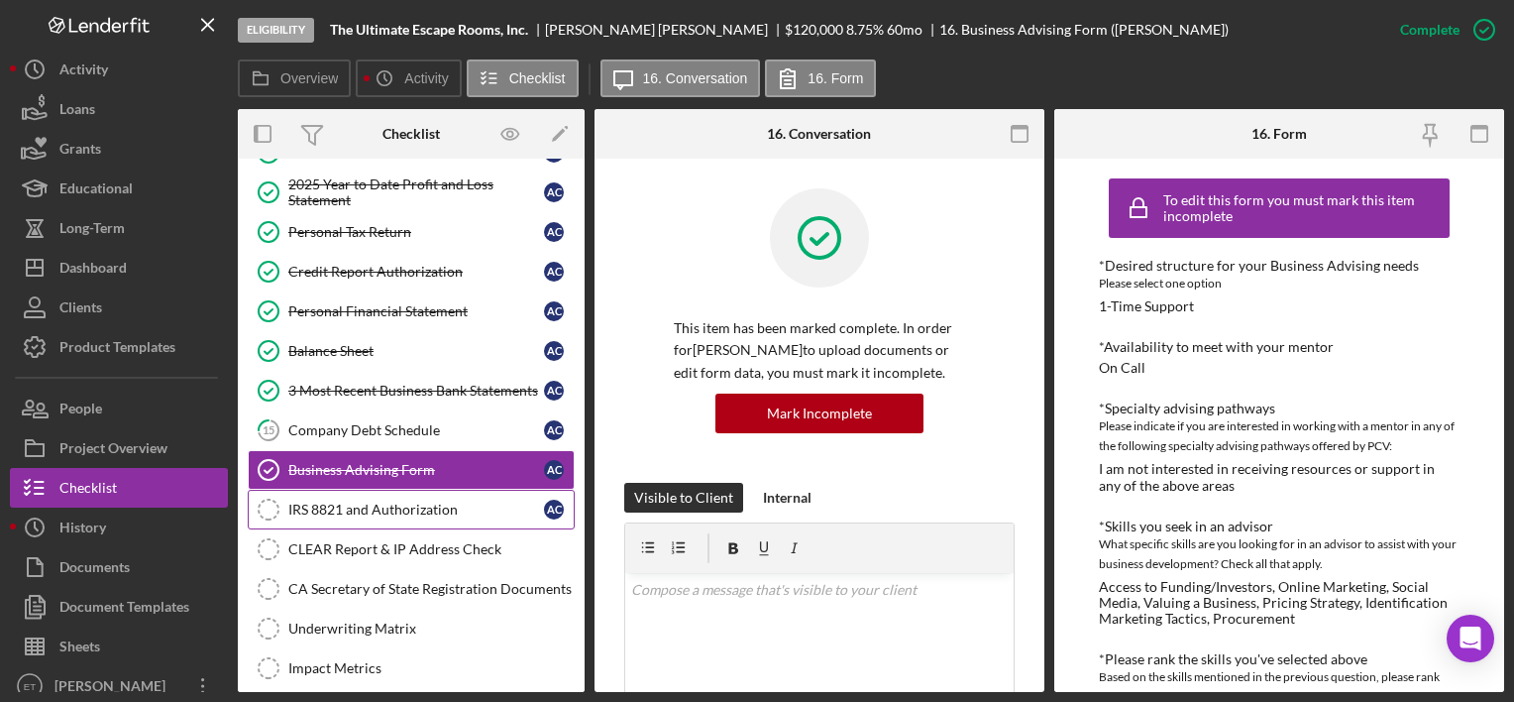
click at [369, 506] on div "IRS 8821 and Authorization" at bounding box center [416, 509] width 256 height 16
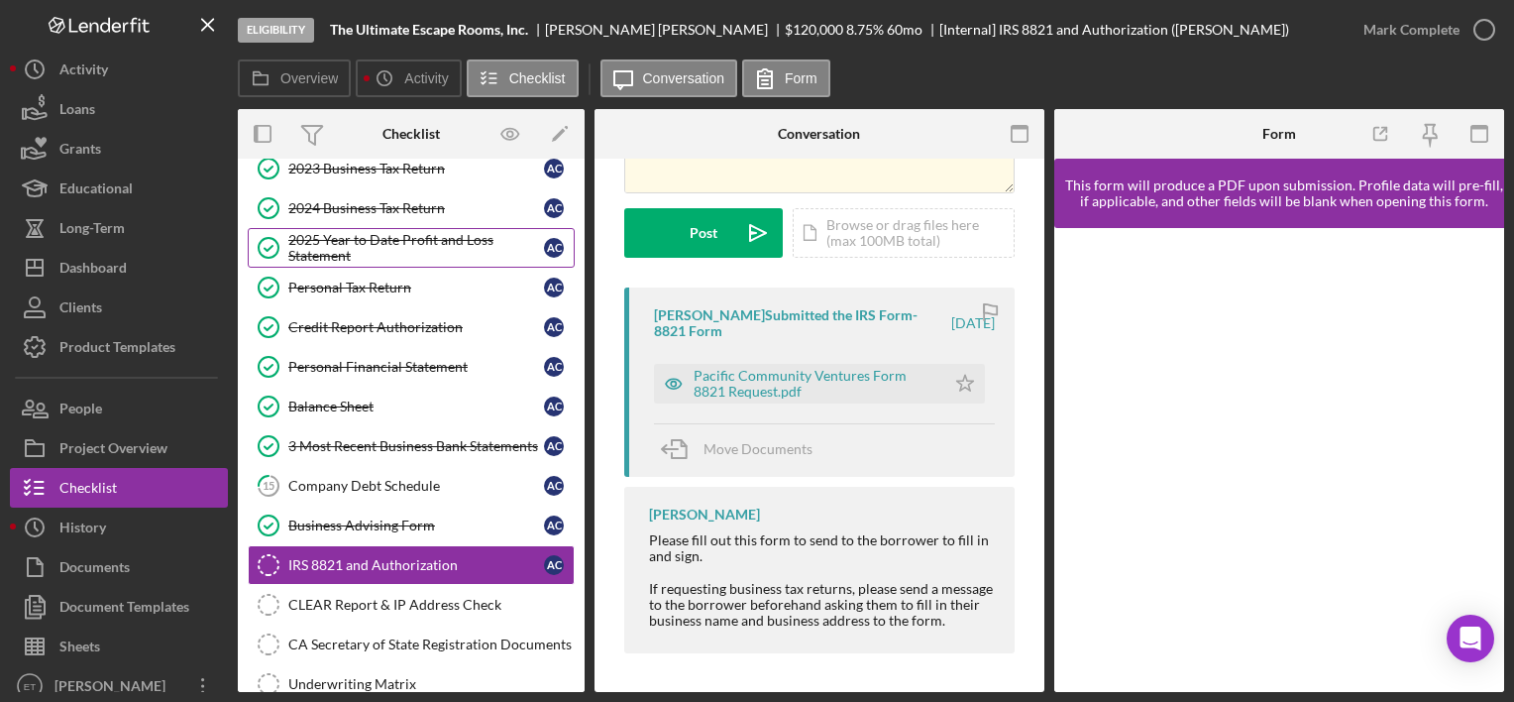
scroll to position [141, 0]
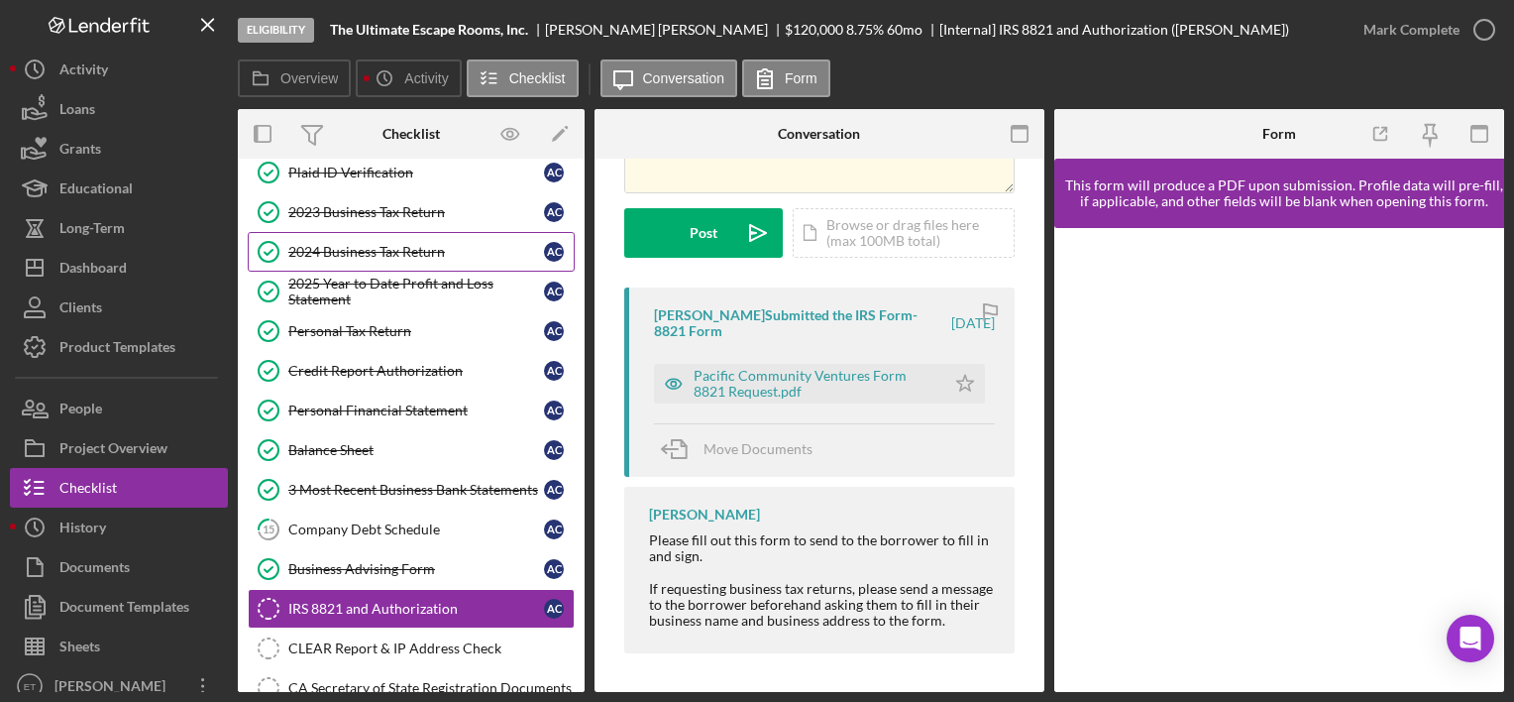
click at [360, 238] on link "2024 Business Tax Return 2024 Business Tax Return A C" at bounding box center [411, 252] width 327 height 40
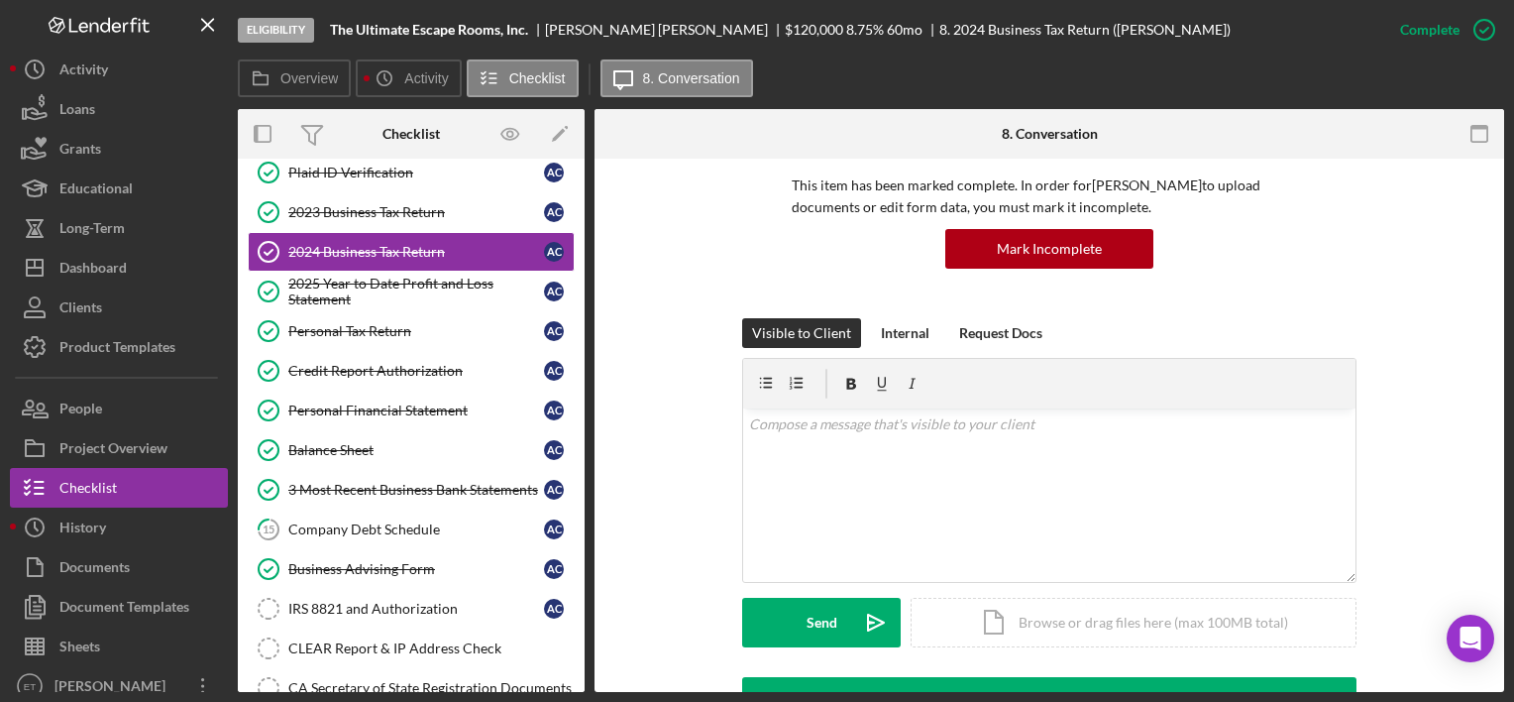
scroll to position [495, 0]
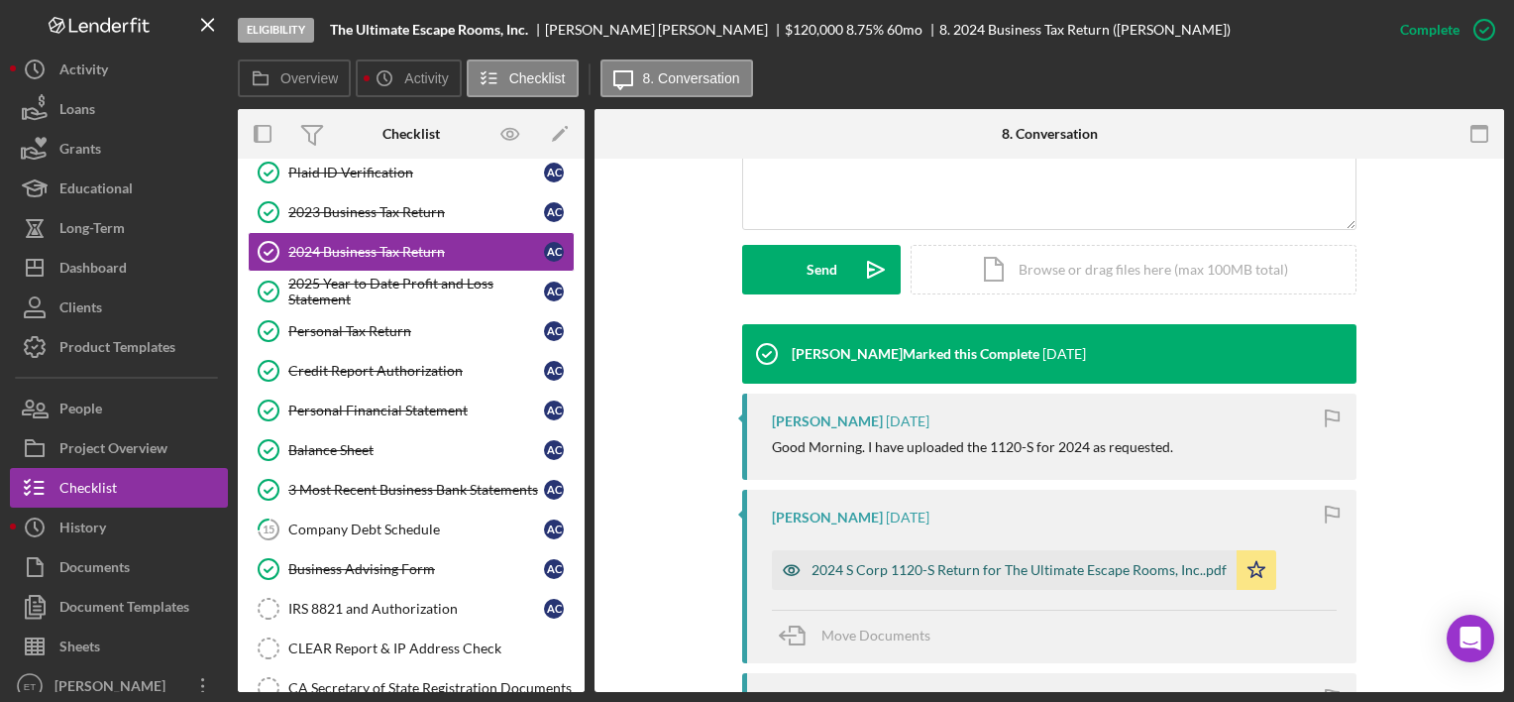
click at [908, 566] on div "2024 S Corp 1120-S Return for The Ultimate Escape Rooms, Inc..pdf" at bounding box center [1019, 570] width 415 height 16
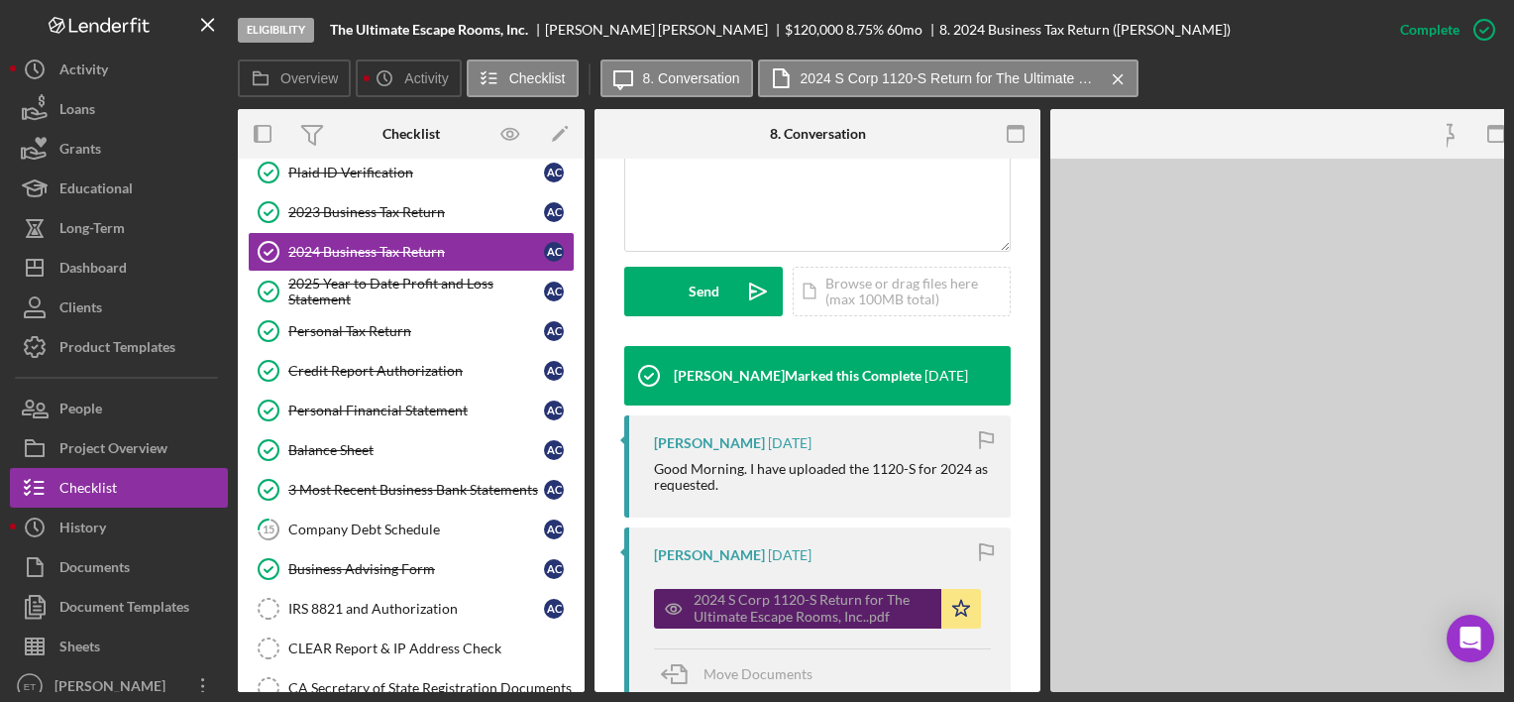
scroll to position [517, 0]
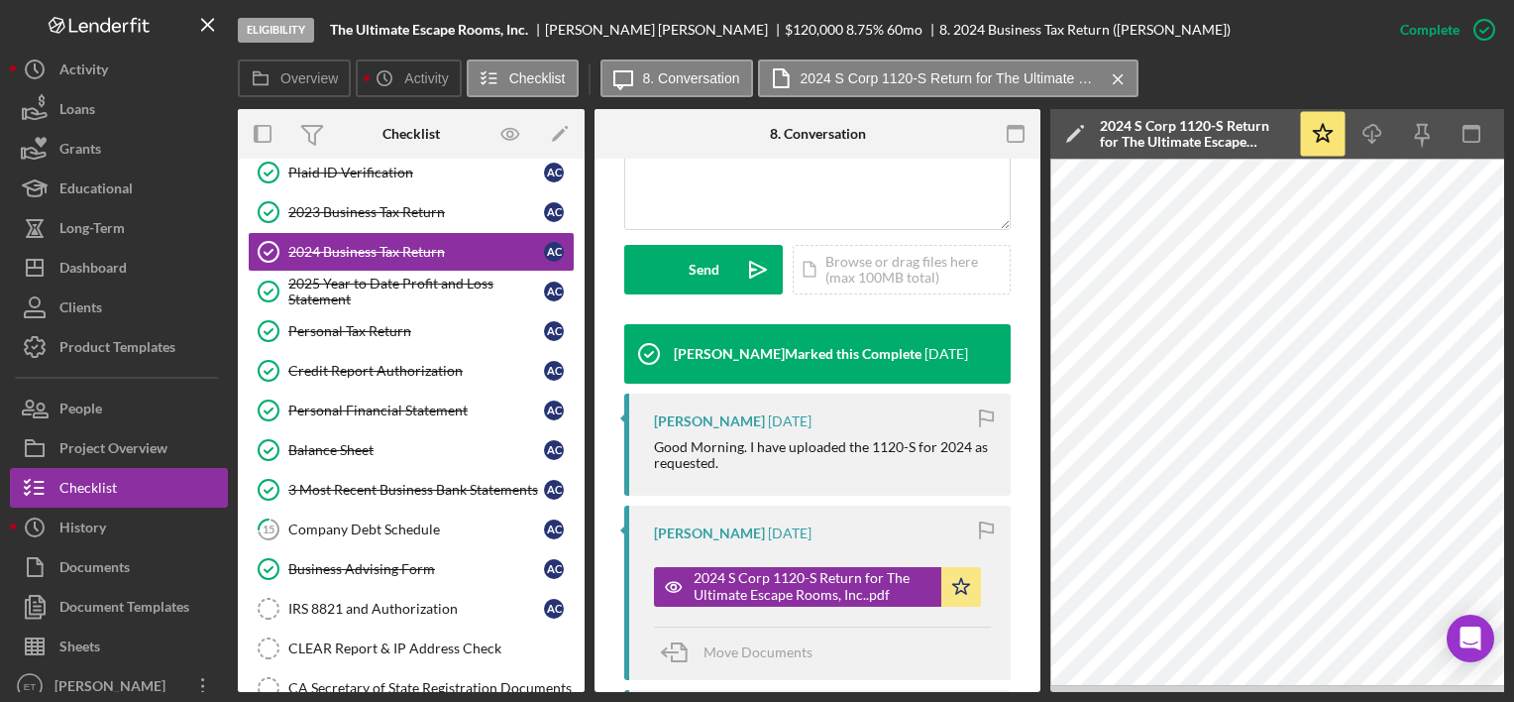
drag, startPoint x: 1339, startPoint y: 694, endPoint x: 1372, endPoint y: 686, distance: 33.6
click at [339, 522] on div "Eligibility The Ultimate Escape Rooms, Inc. [PERSON_NAME] $120,000 $24,000 8.75…" at bounding box center [757, 351] width 1514 height 702
click at [1009, 127] on rect "button" at bounding box center [1016, 128] width 16 height 4
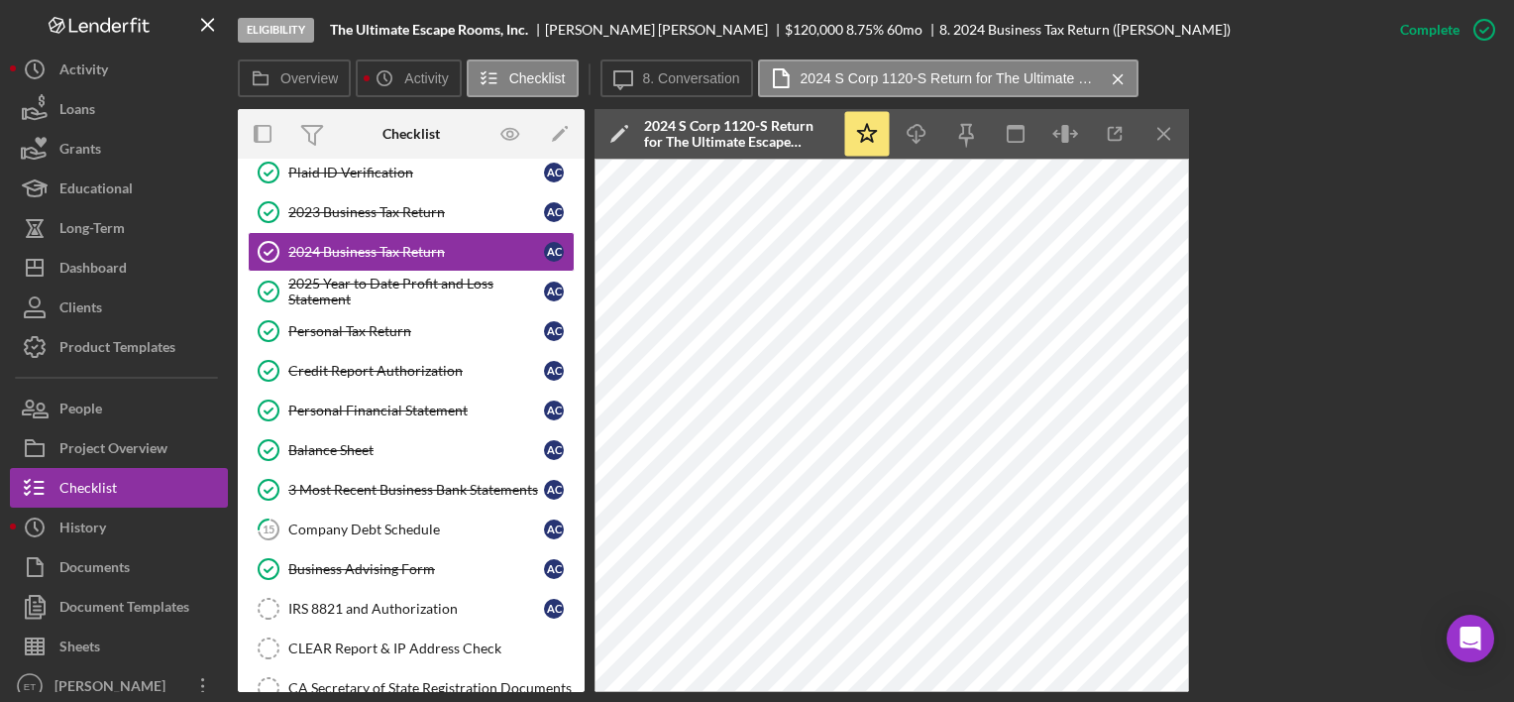
click at [1237, 515] on div "Overview Internal Workflow Stage Eligibility Icon/Dropdown Arrow Archive (can u…" at bounding box center [871, 400] width 1266 height 583
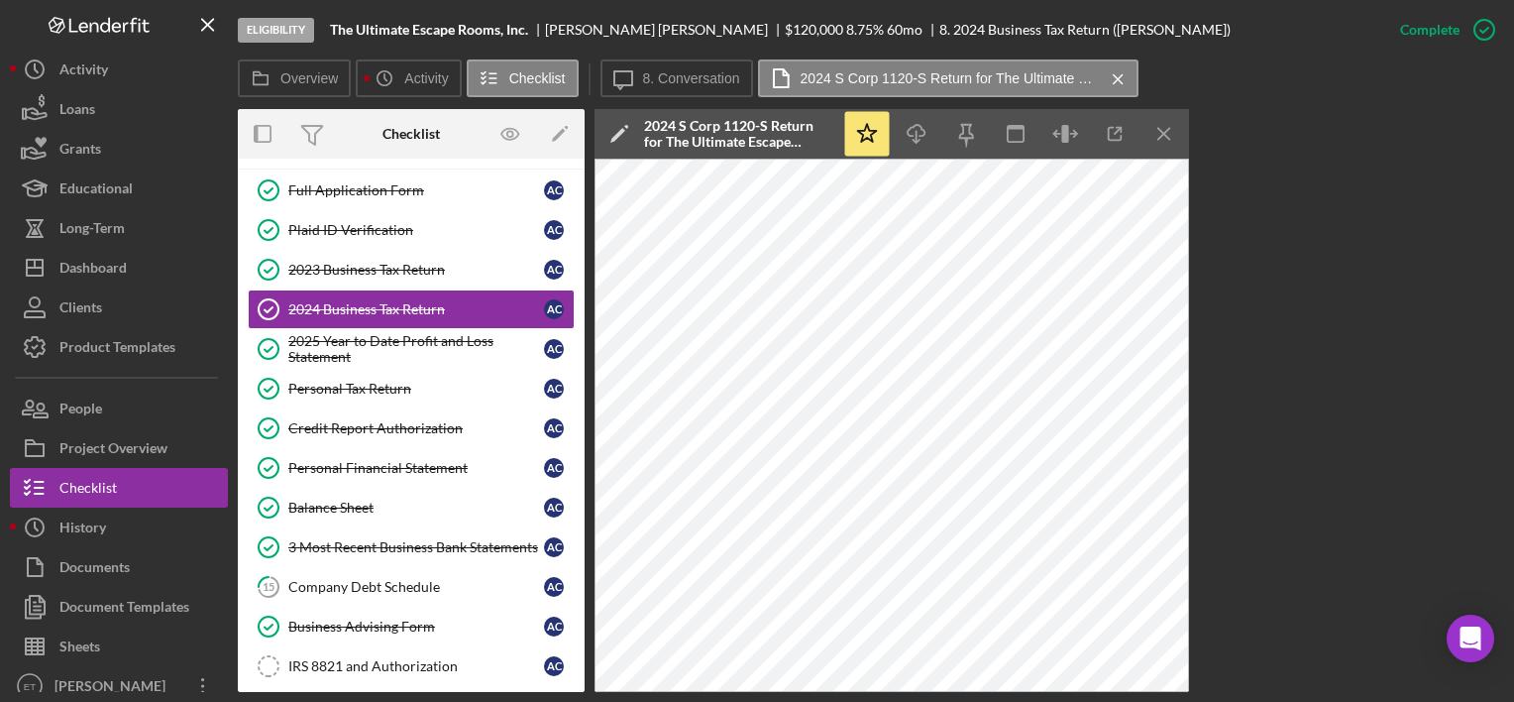
scroll to position [0, 0]
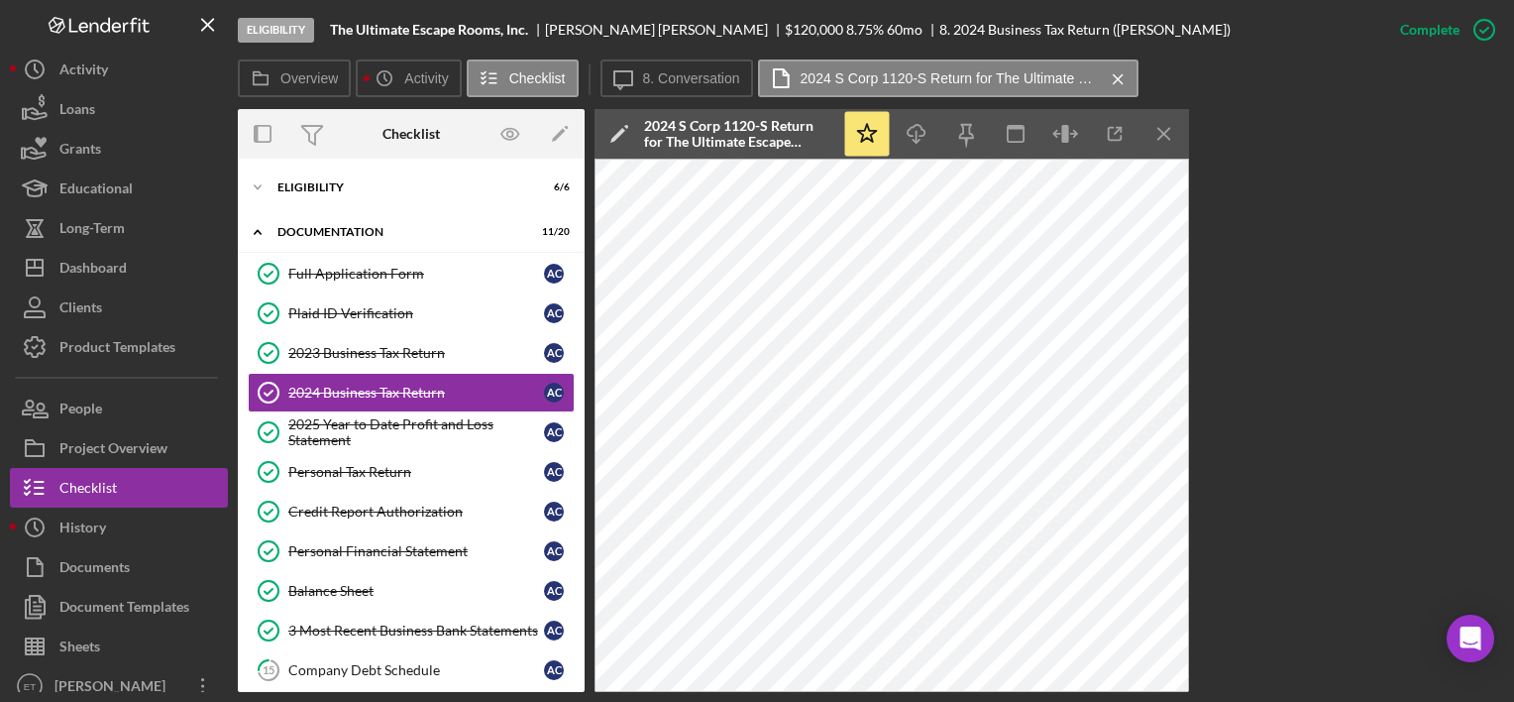
click at [1360, 502] on div "Overview Internal Workflow Stage Eligibility Icon/Dropdown Arrow Archive (can u…" at bounding box center [871, 400] width 1266 height 583
click at [131, 265] on button "Icon/Dashboard Dashboard" at bounding box center [119, 268] width 218 height 40
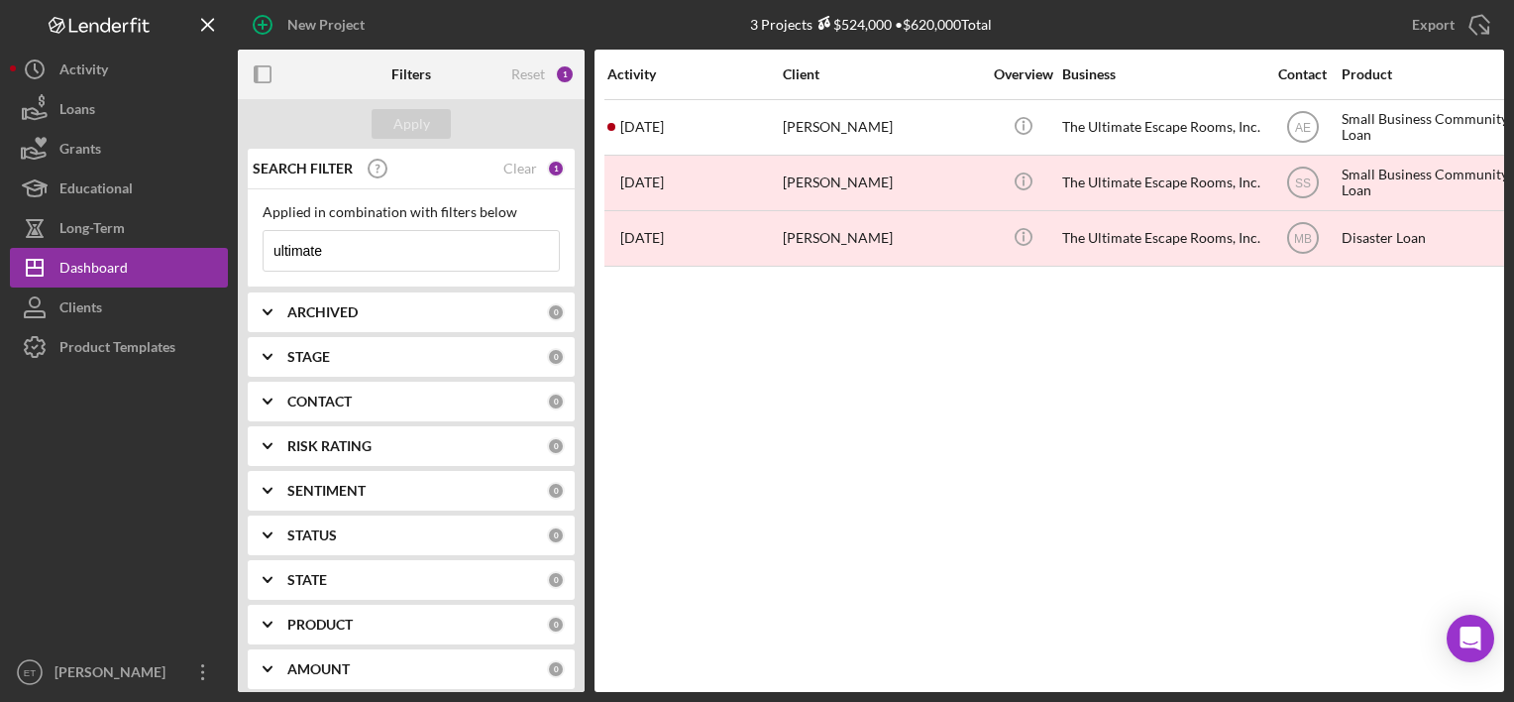
click at [474, 246] on input "ultimate" at bounding box center [411, 251] width 295 height 40
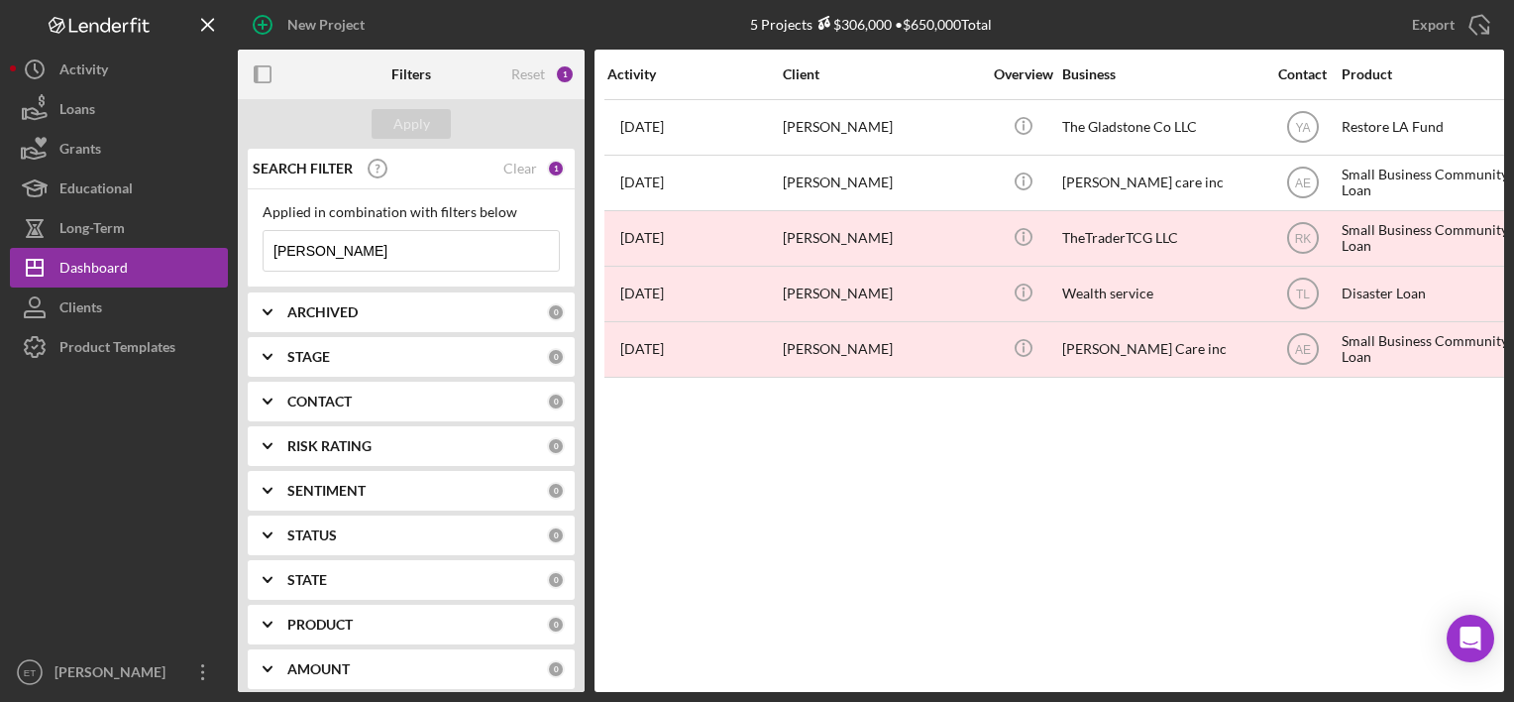
type input "[PERSON_NAME]"
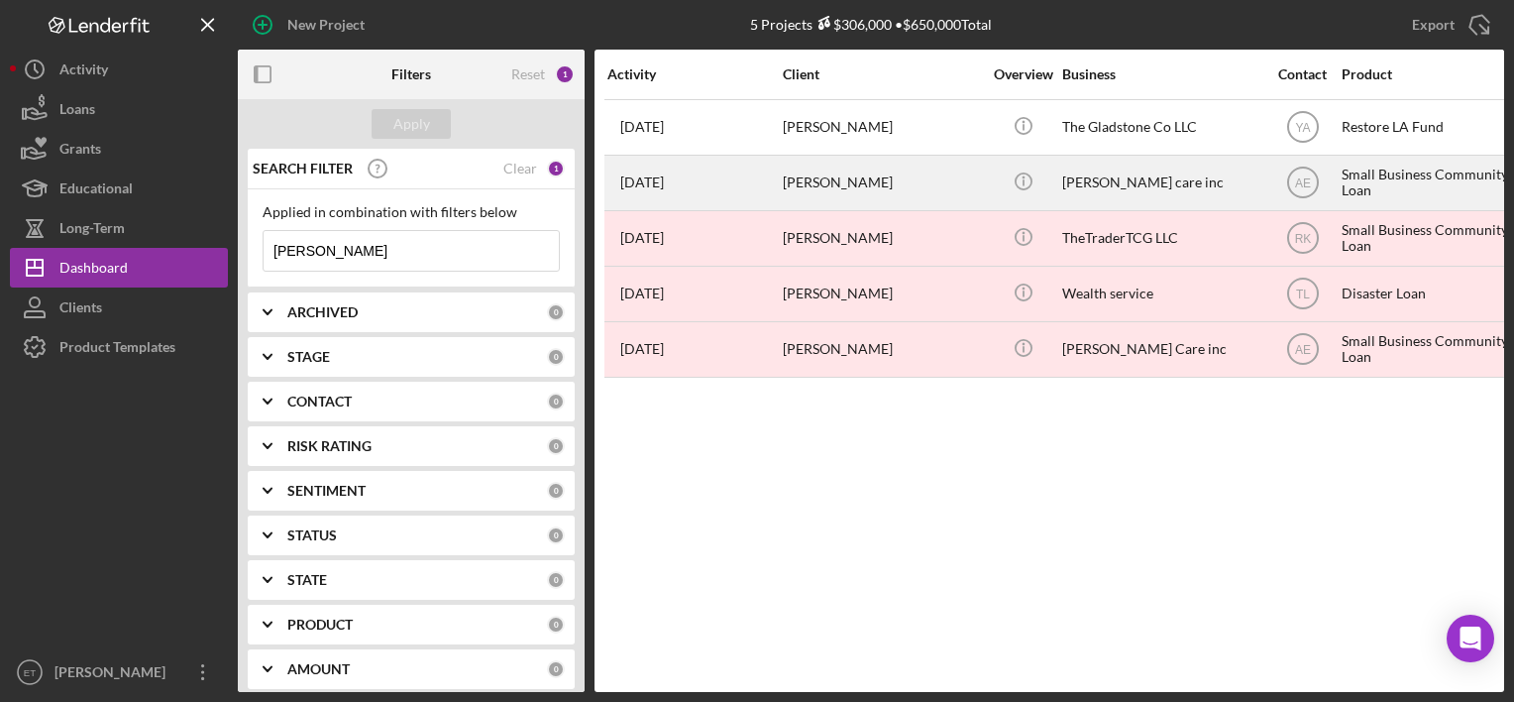
click at [848, 168] on div "[PERSON_NAME]" at bounding box center [882, 183] width 198 height 53
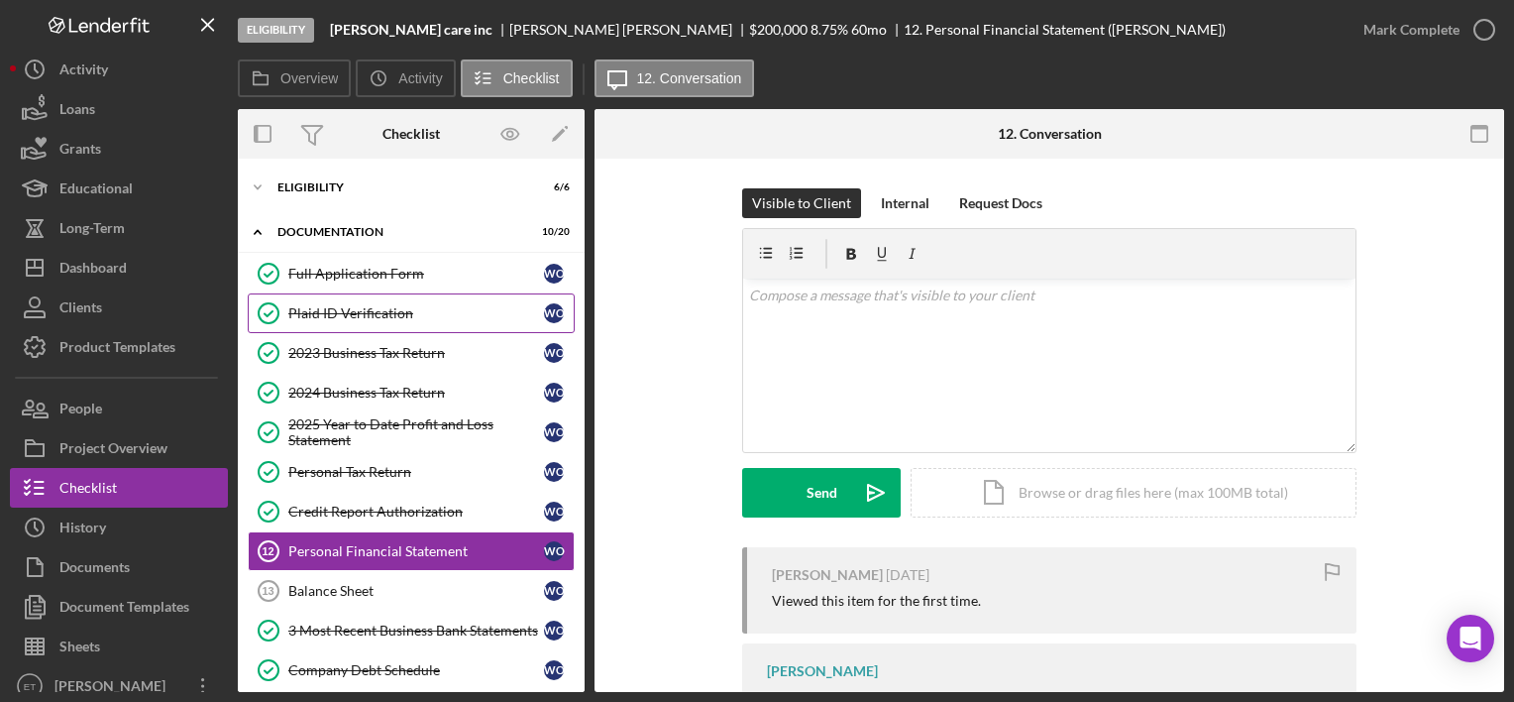
click at [362, 314] on div "Plaid ID Verification" at bounding box center [416, 313] width 256 height 16
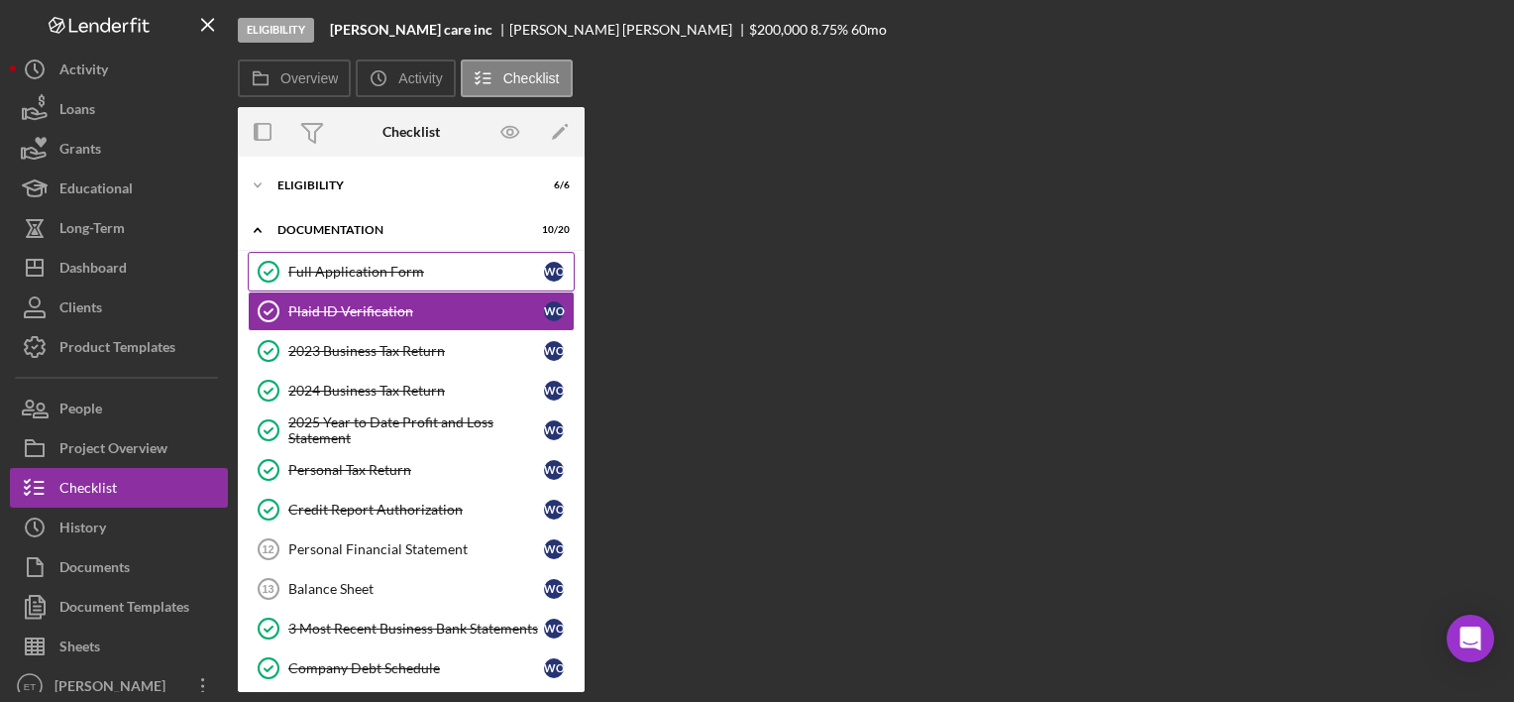
click at [368, 273] on div "Full Application Form" at bounding box center [416, 272] width 256 height 16
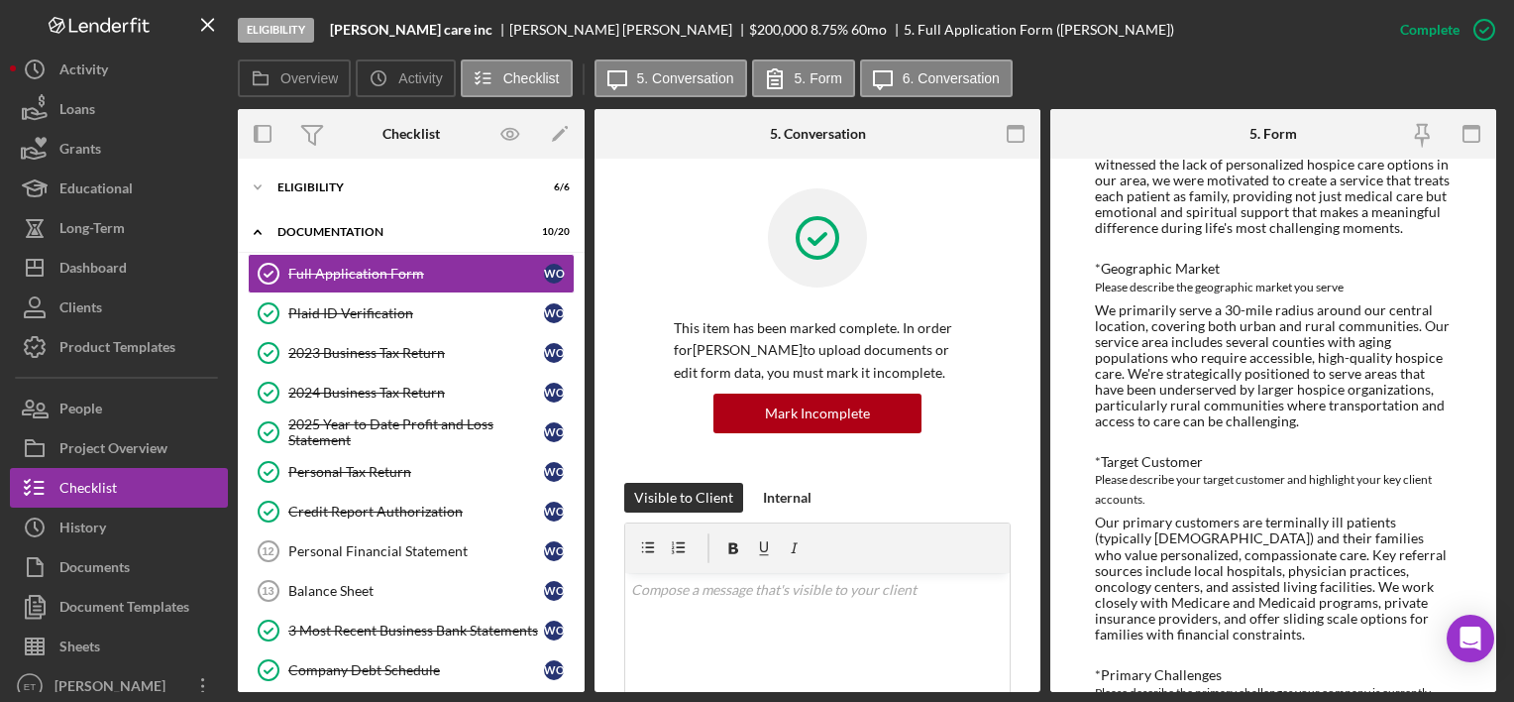
scroll to position [1189, 0]
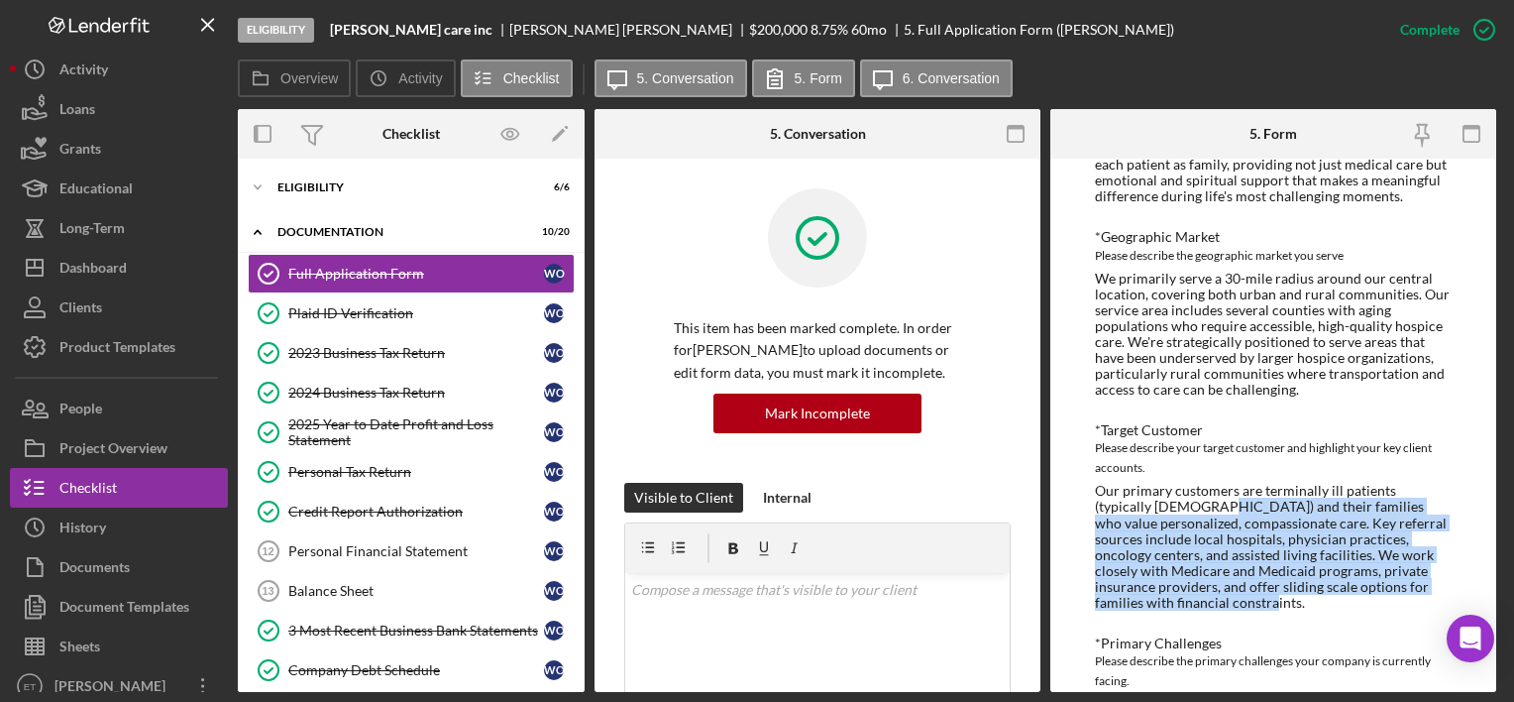
drag, startPoint x: 1154, startPoint y: 511, endPoint x: 1264, endPoint y: 607, distance: 146.8
click at [1264, 607] on div "Our primary customers are terminally ill patients (typically [DEMOGRAPHIC_DATA]…" at bounding box center [1273, 547] width 357 height 128
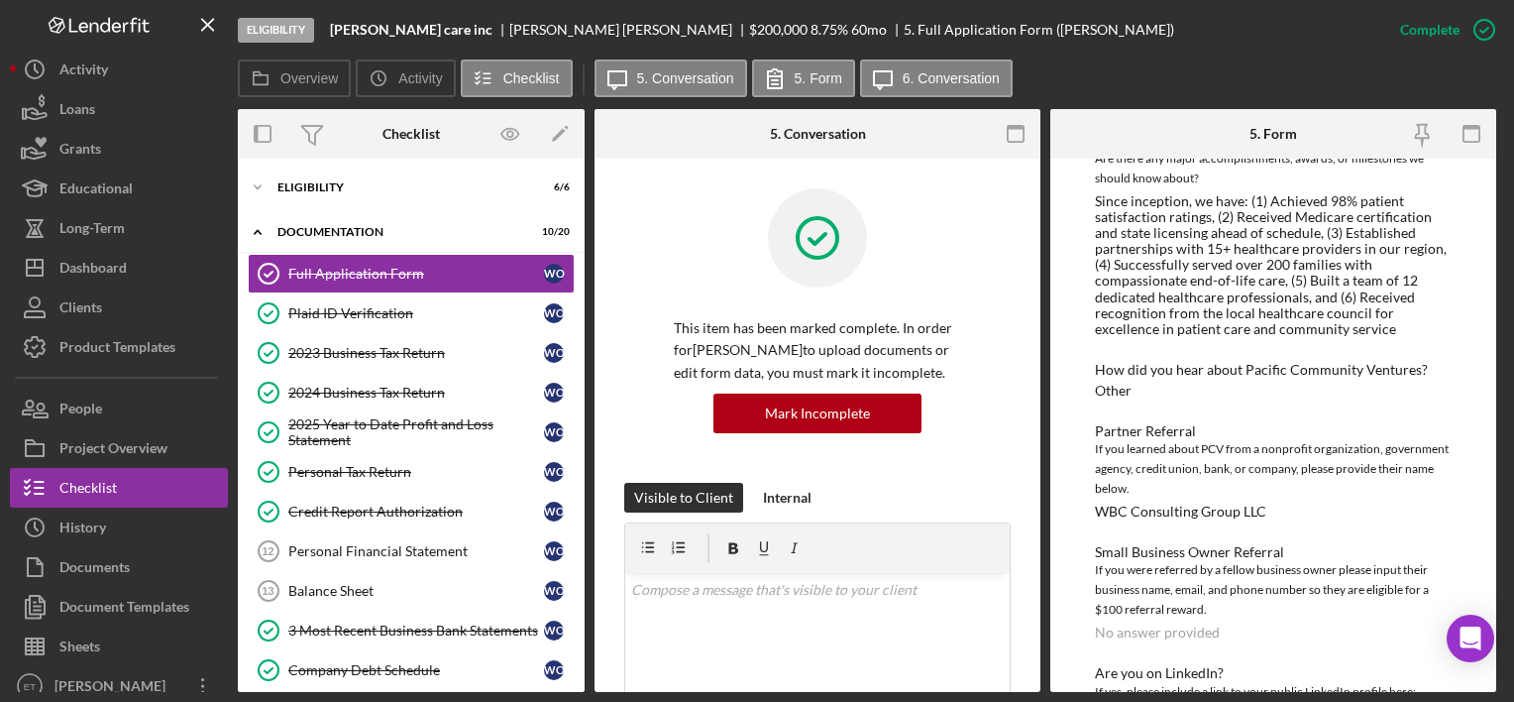
scroll to position [2565, 0]
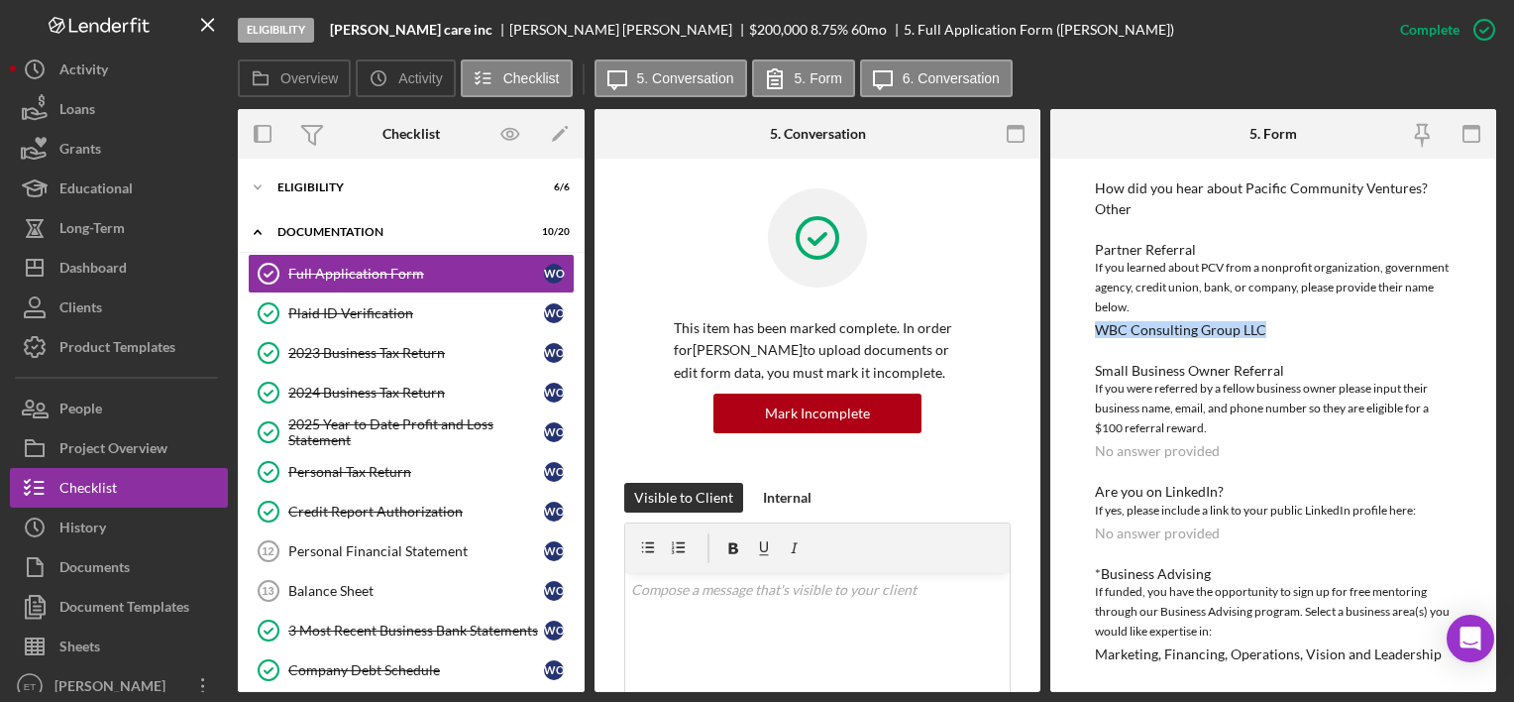
drag, startPoint x: 1093, startPoint y: 329, endPoint x: 1267, endPoint y: 331, distance: 174.4
click at [1267, 331] on div "To edit this form you must mark this item incomplete Loan Request *Requested Lo…" at bounding box center [1273, 425] width 446 height 533
copy div "WBC Consulting Group LLC"
click at [385, 444] on div "2025 Year to Date Profit and Loss Statement" at bounding box center [416, 432] width 256 height 32
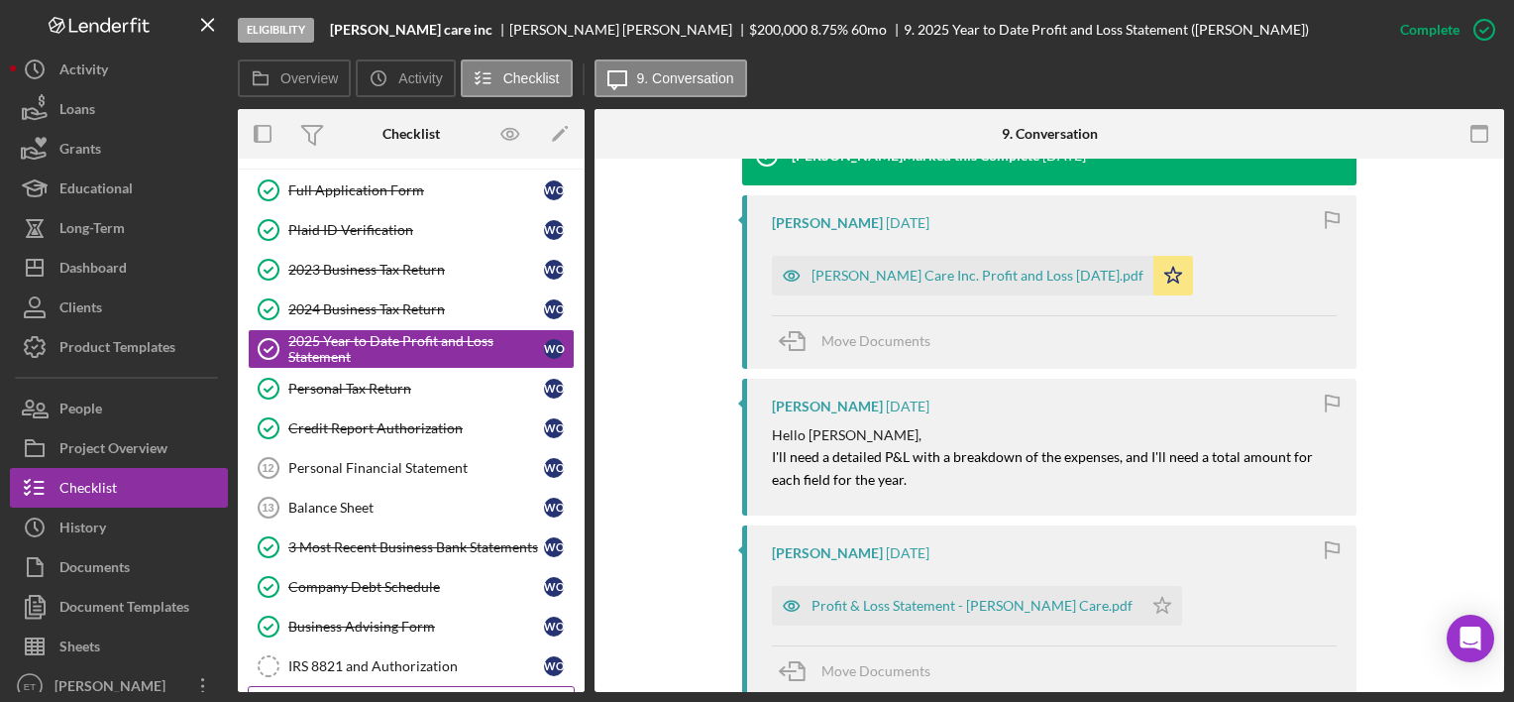
scroll to position [198, 0]
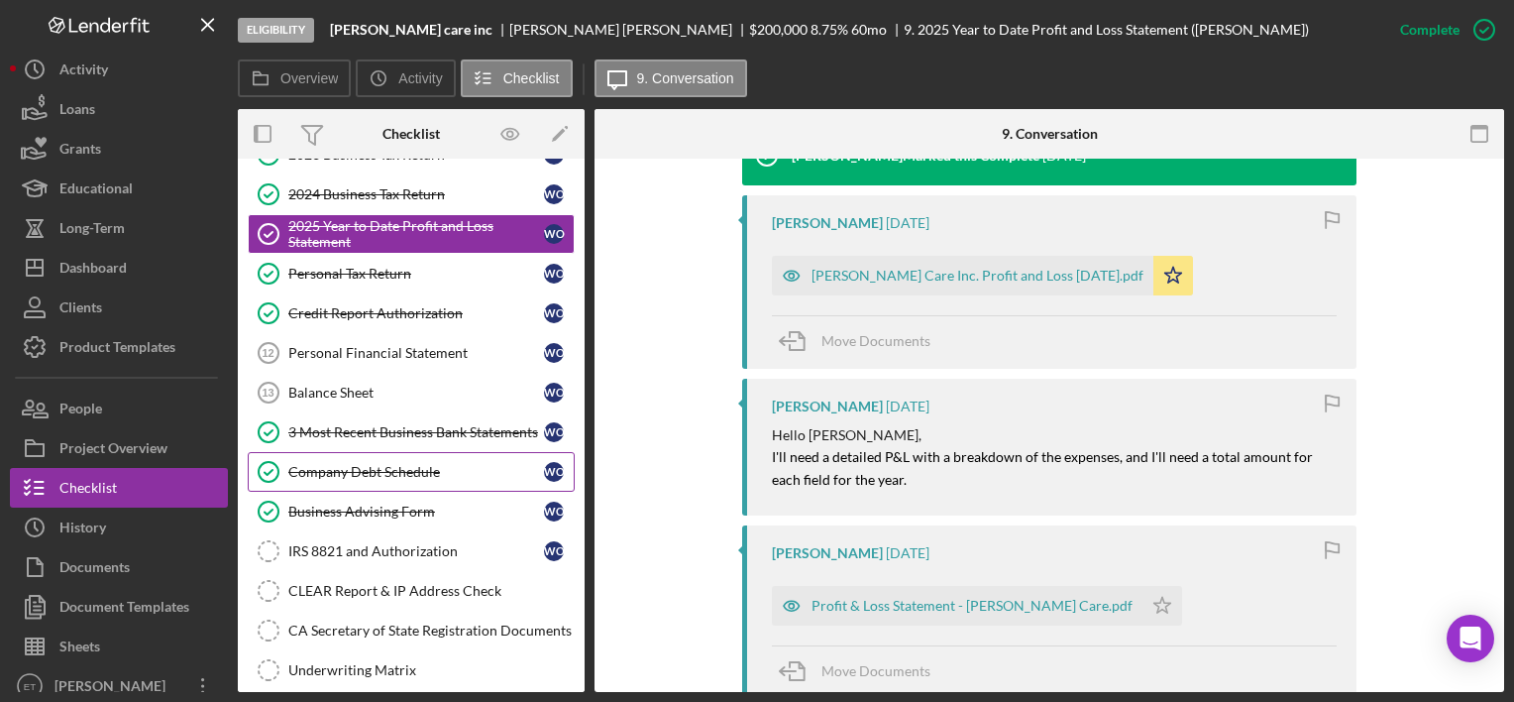
click at [340, 452] on link "Company Debt Schedule Company Debt Schedule W O" at bounding box center [411, 472] width 327 height 40
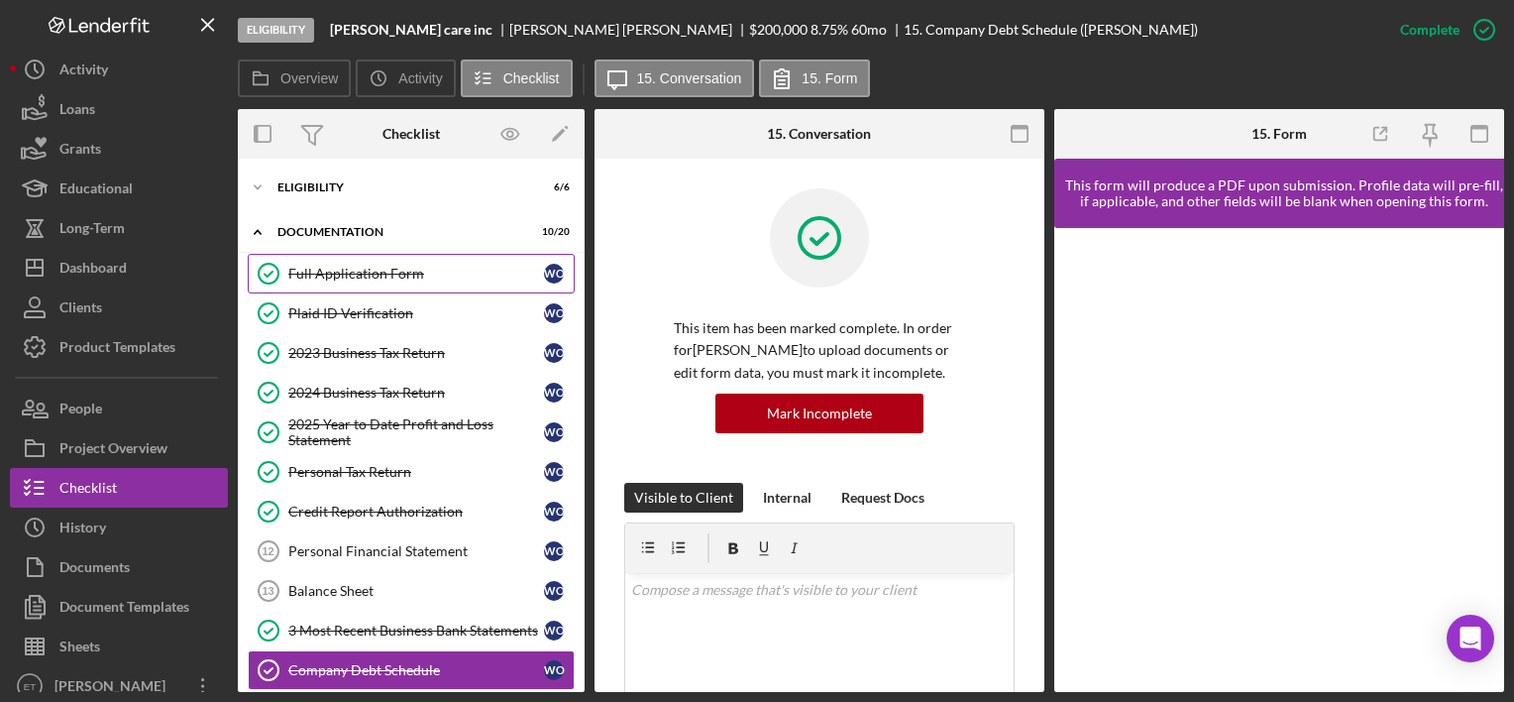
click at [379, 282] on link "Full Application Form Full Application Form W O" at bounding box center [411, 274] width 327 height 40
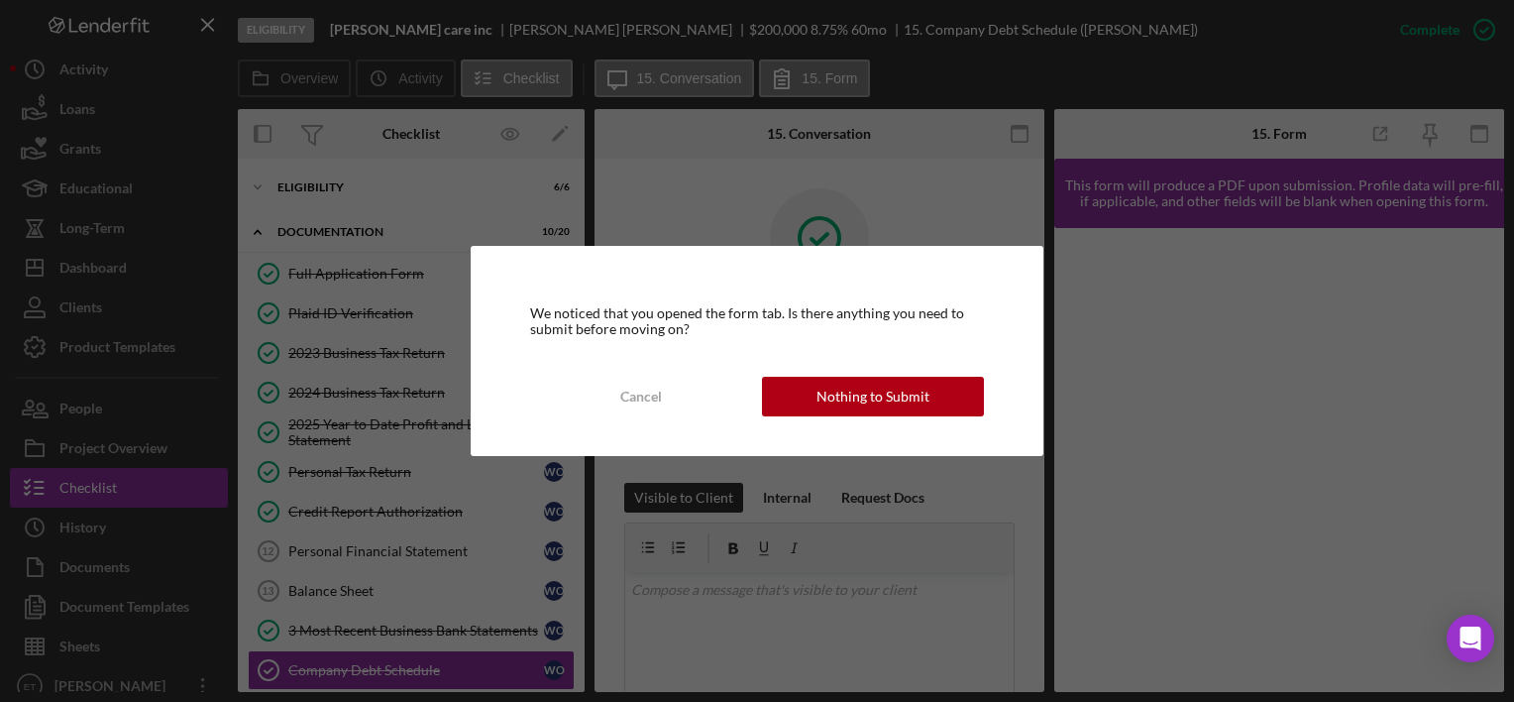
click at [374, 306] on div "We noticed that you opened the form tab. Is there anything you need to submit b…" at bounding box center [757, 351] width 1514 height 702
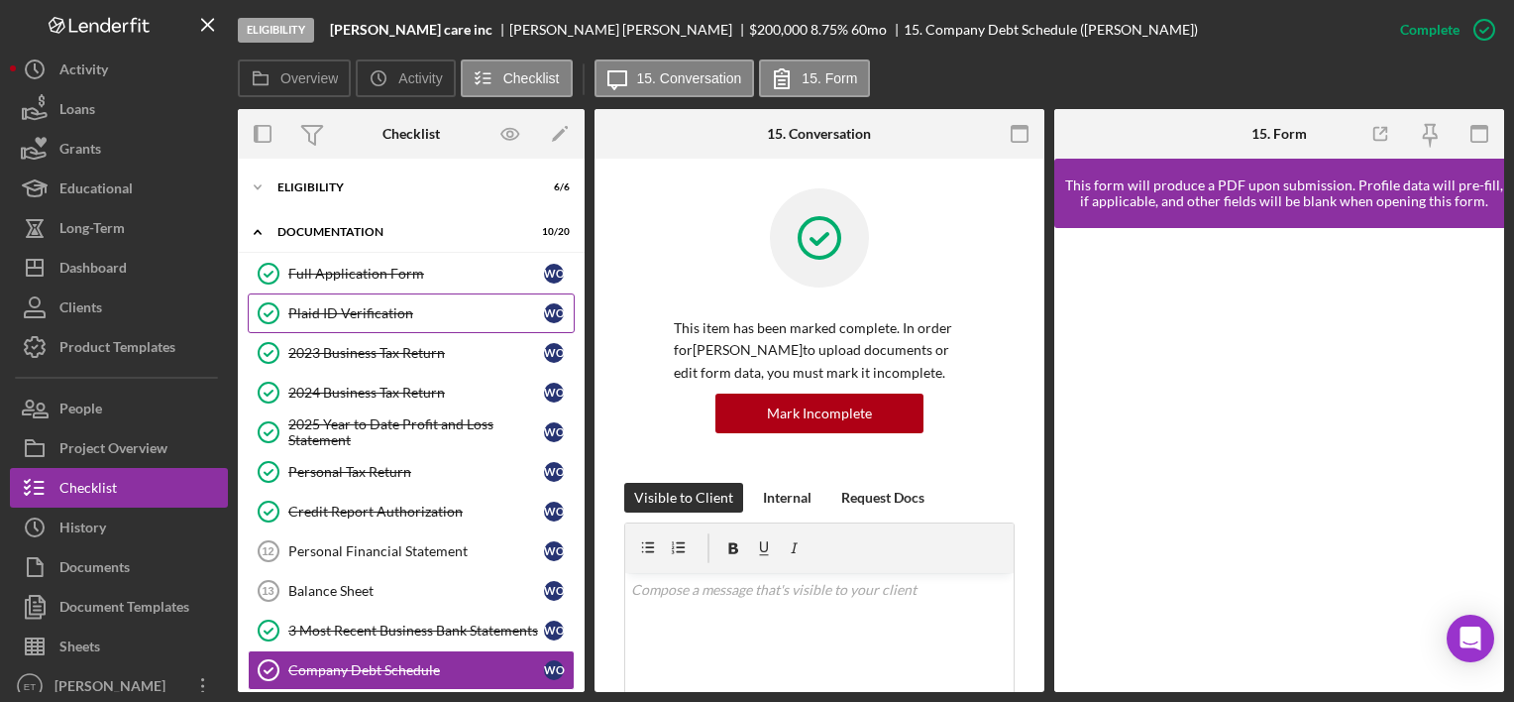
click at [306, 307] on div "Plaid ID Verification" at bounding box center [416, 313] width 256 height 16
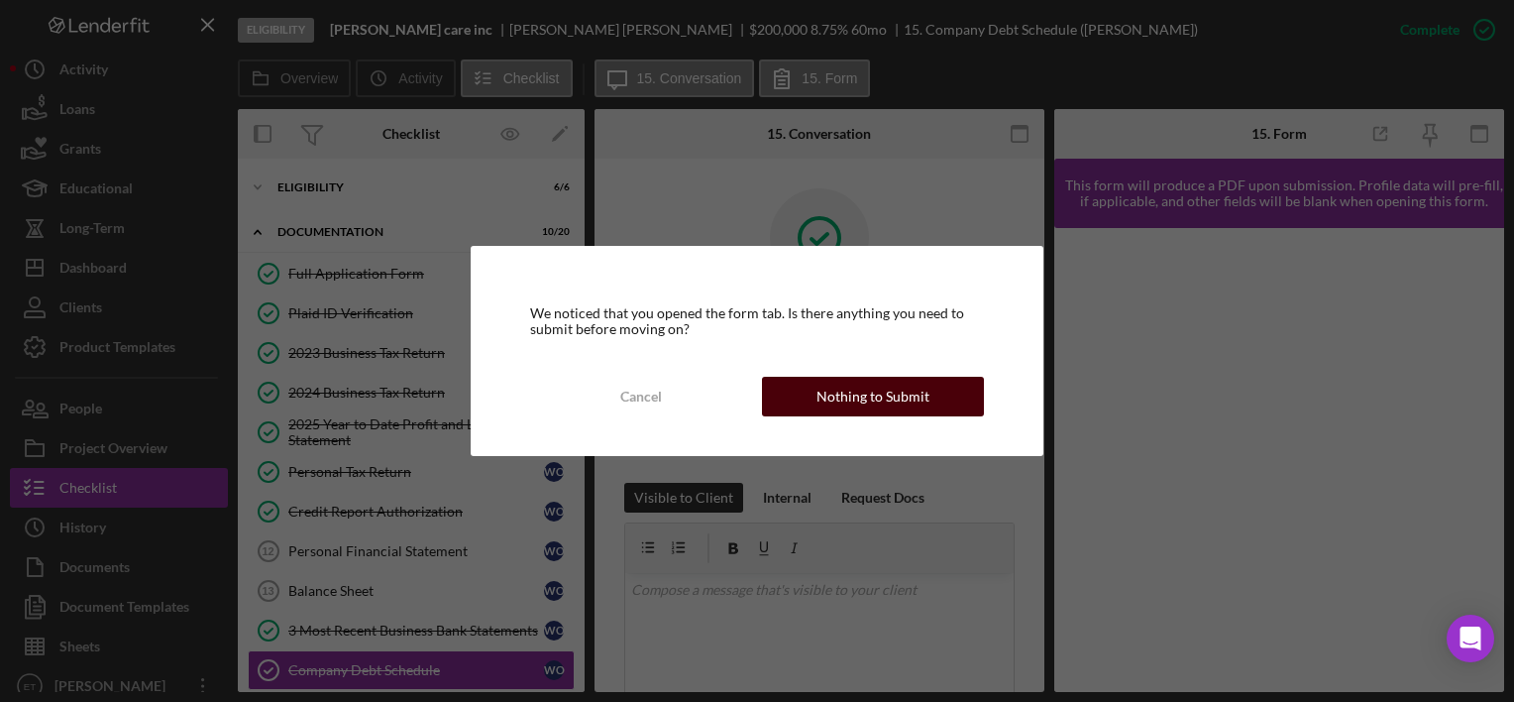
click at [869, 412] on div "Nothing to Submit" at bounding box center [873, 397] width 113 height 40
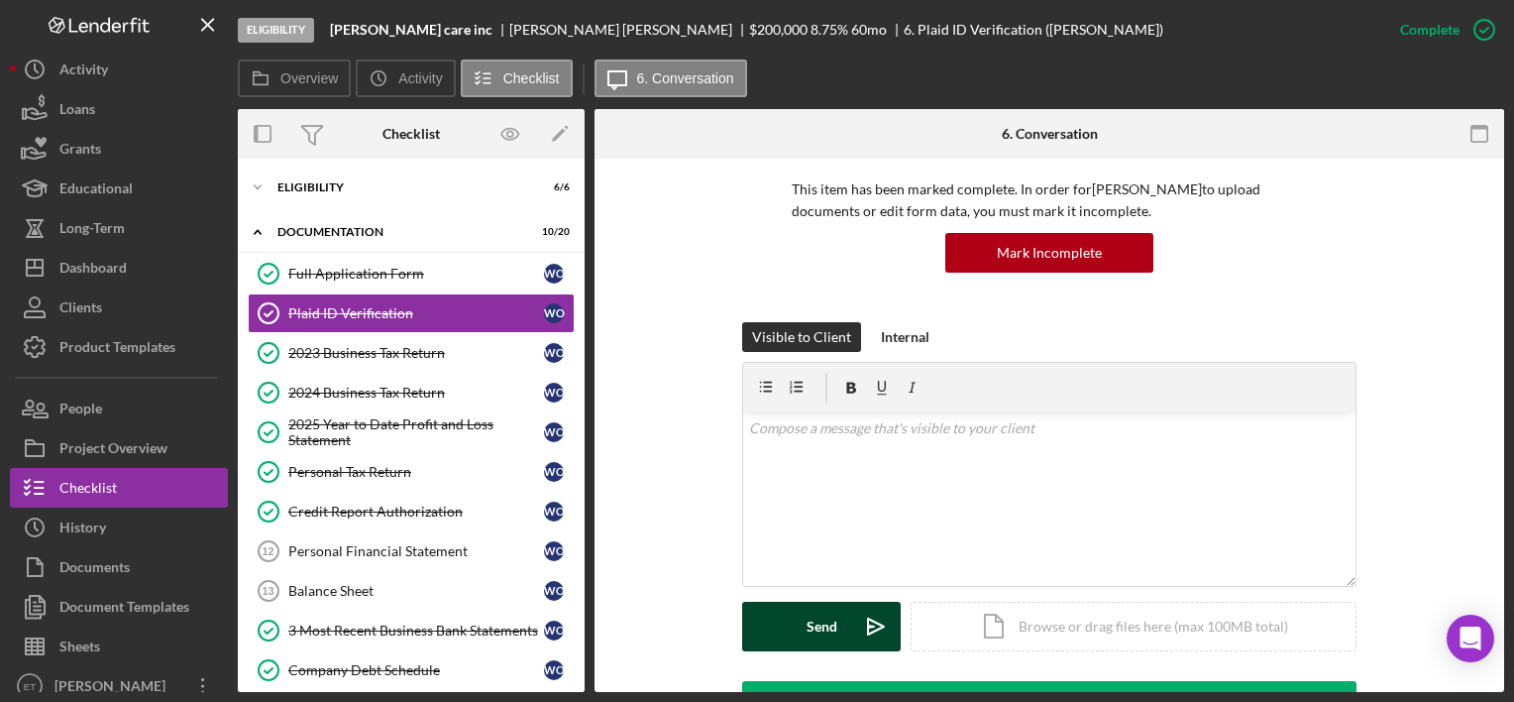
scroll to position [495, 0]
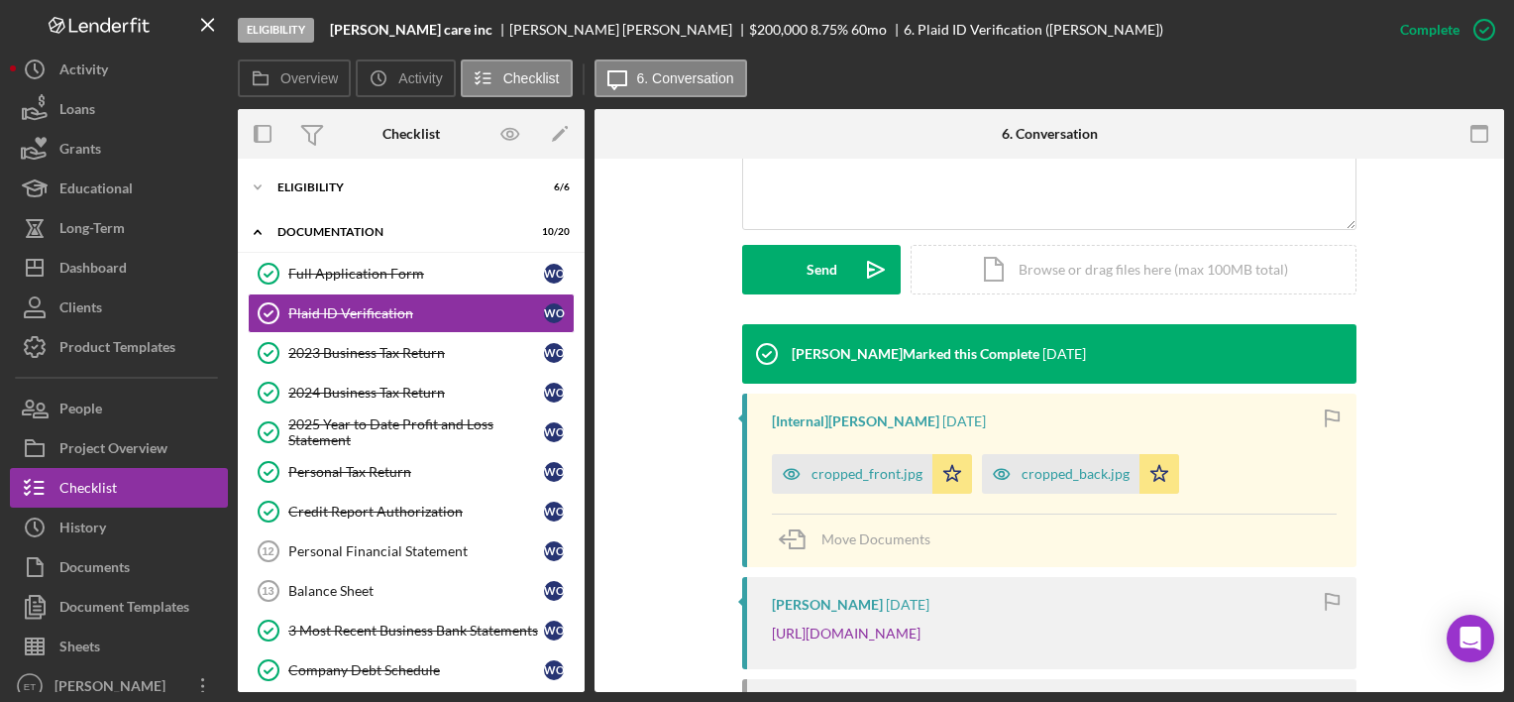
click at [866, 642] on p "[URL][DOMAIN_NAME]" at bounding box center [846, 633] width 149 height 22
click at [868, 641] on link "[URL][DOMAIN_NAME]" at bounding box center [846, 632] width 149 height 17
